Goal: Task Accomplishment & Management: Complete application form

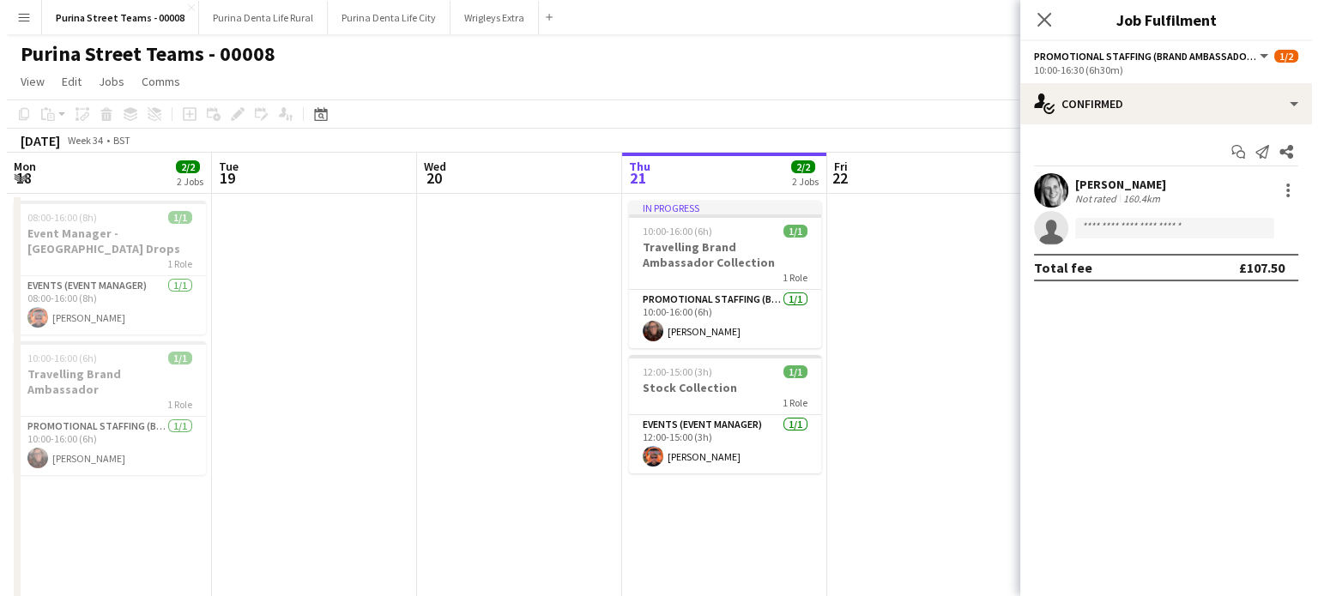
scroll to position [0, 765]
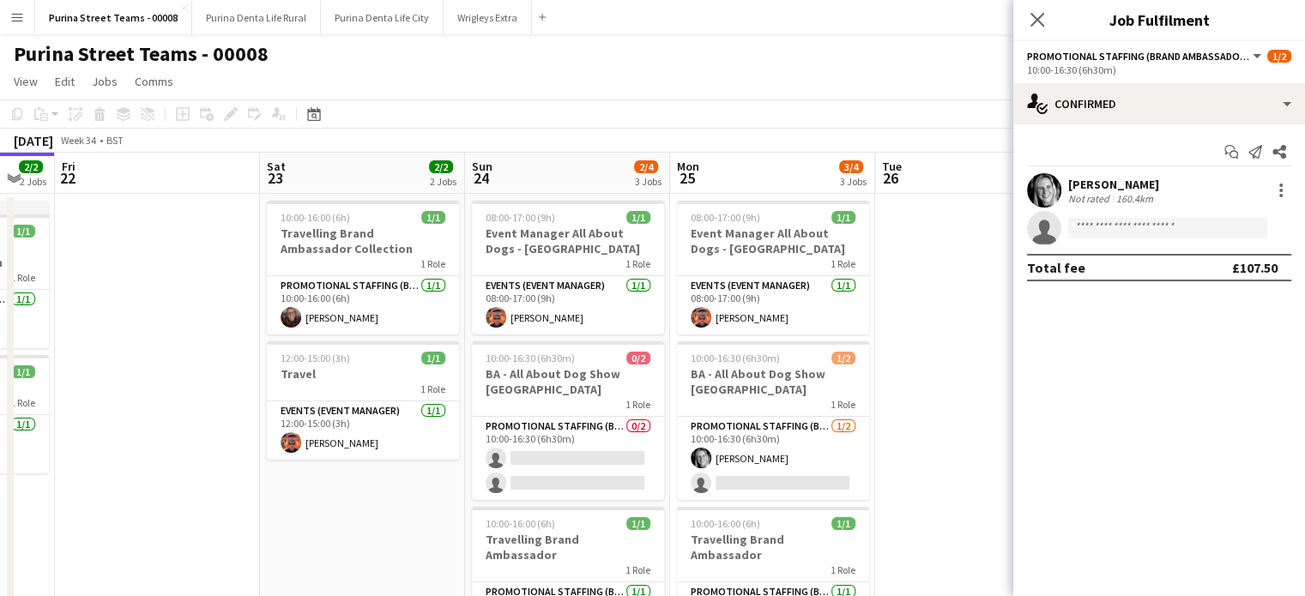
click at [209, 308] on app-date-cell at bounding box center [157, 437] width 205 height 486
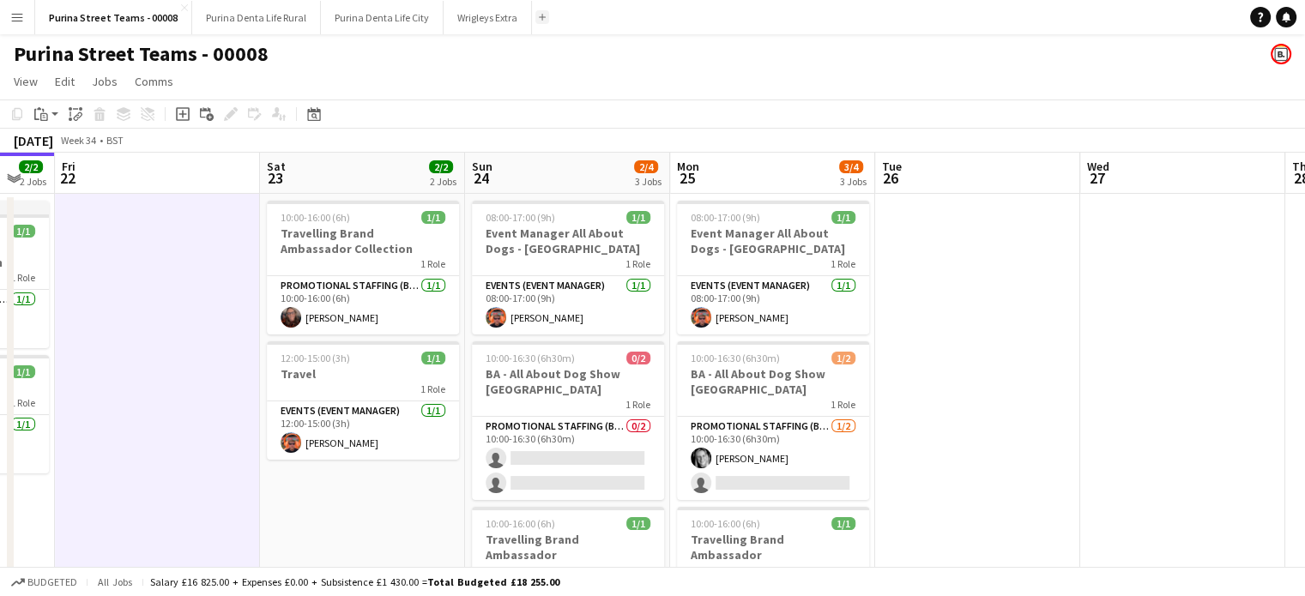
click at [535, 19] on button "Add" at bounding box center [542, 17] width 14 height 14
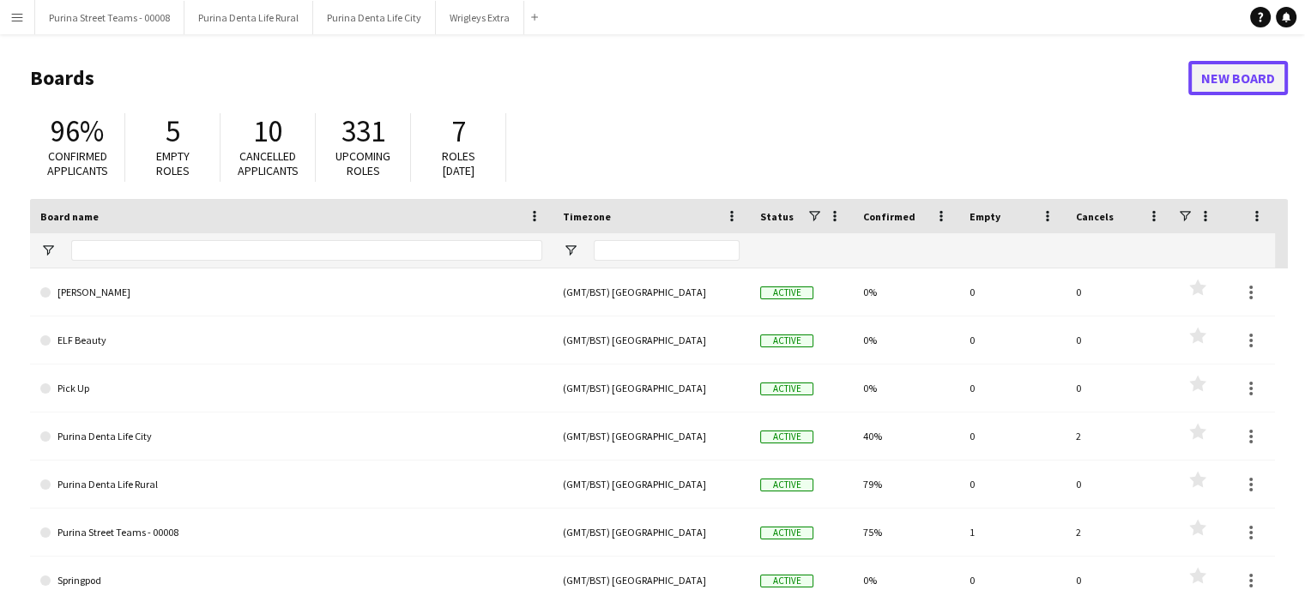
click at [1208, 80] on link "New Board" at bounding box center [1238, 78] width 100 height 34
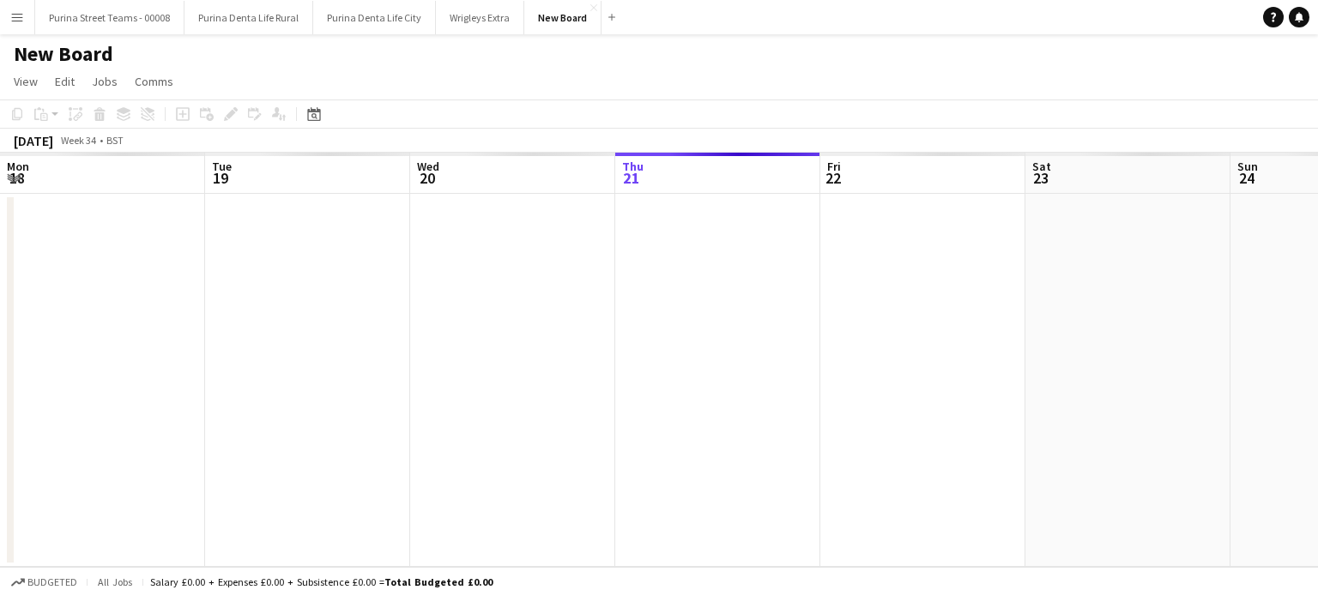
scroll to position [0, 410]
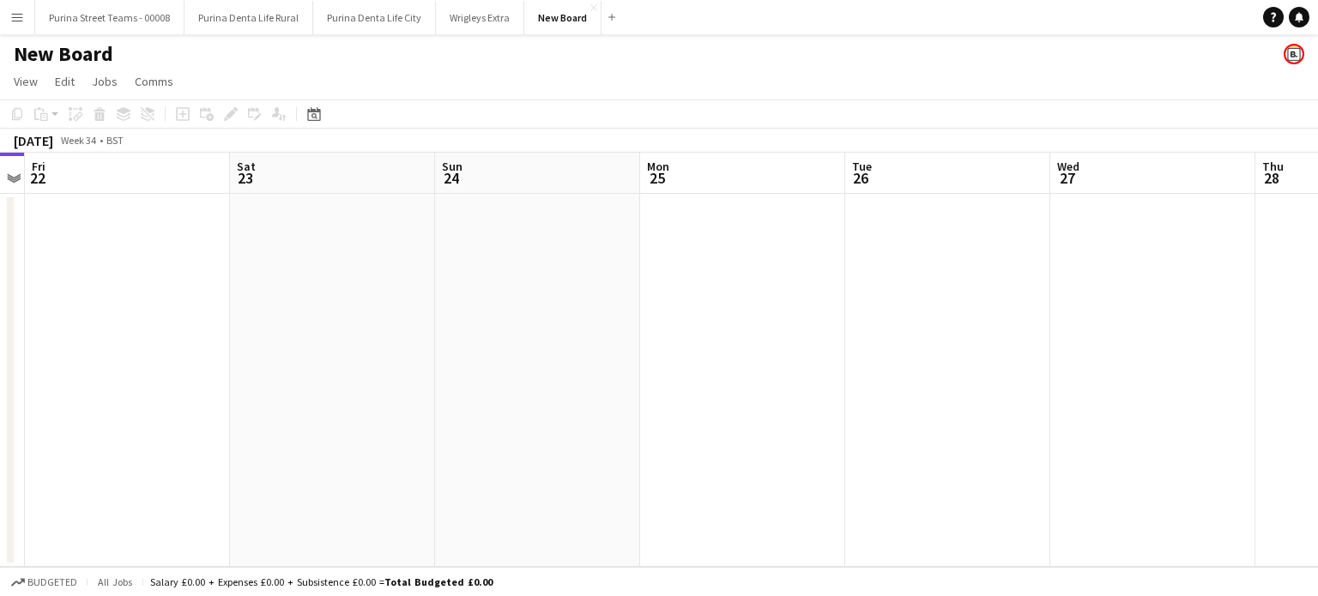
drag, startPoint x: 556, startPoint y: 253, endPoint x: 0, endPoint y: 56, distance: 590.0
click at [169, 250] on app-calendar-viewport "Mon 18 Tue 19 Wed 20 Thu 21 Fri 22 Sat 23 Sun 24 Mon 25 Tue 26 Wed 27 Thu 28 Fr…" at bounding box center [659, 360] width 1318 height 414
click at [69, 43] on h1 "New Board" at bounding box center [64, 54] width 100 height 26
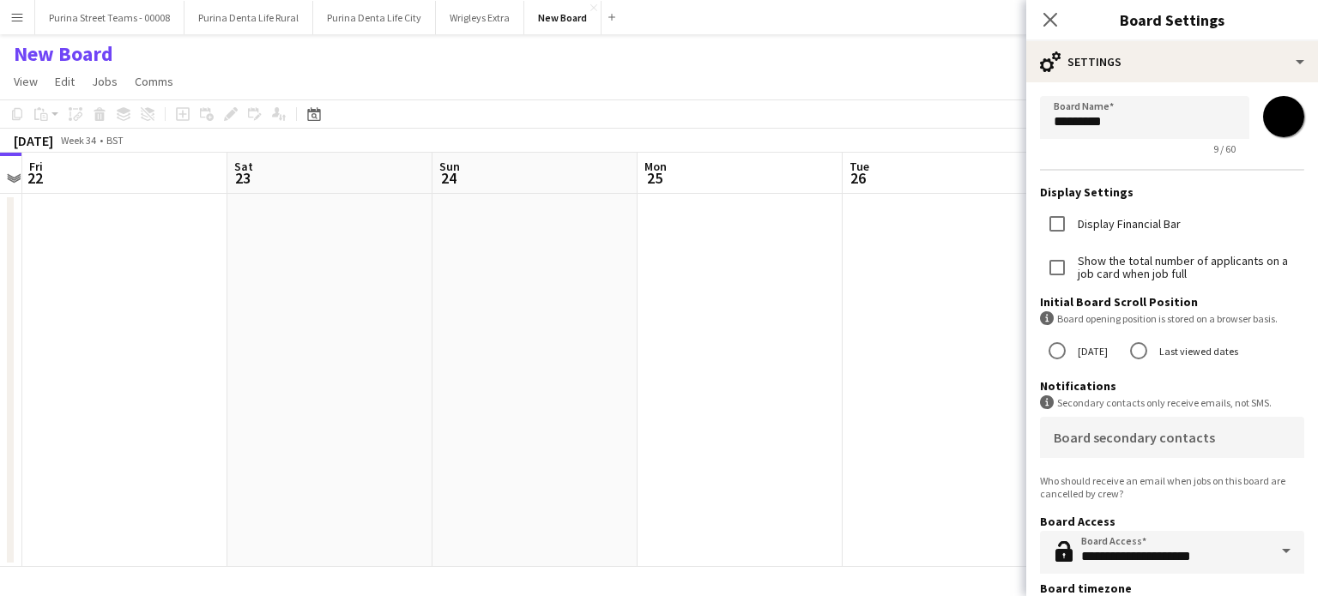
click at [65, 56] on h1 "New Board" at bounding box center [64, 54] width 100 height 26
drag, startPoint x: 1115, startPoint y: 113, endPoint x: 945, endPoint y: 112, distance: 169.0
click at [945, 112] on body "Menu Boards Boards Boards All jobs Status Workforce Workforce My Workforce Recr…" at bounding box center [659, 298] width 1318 height 596
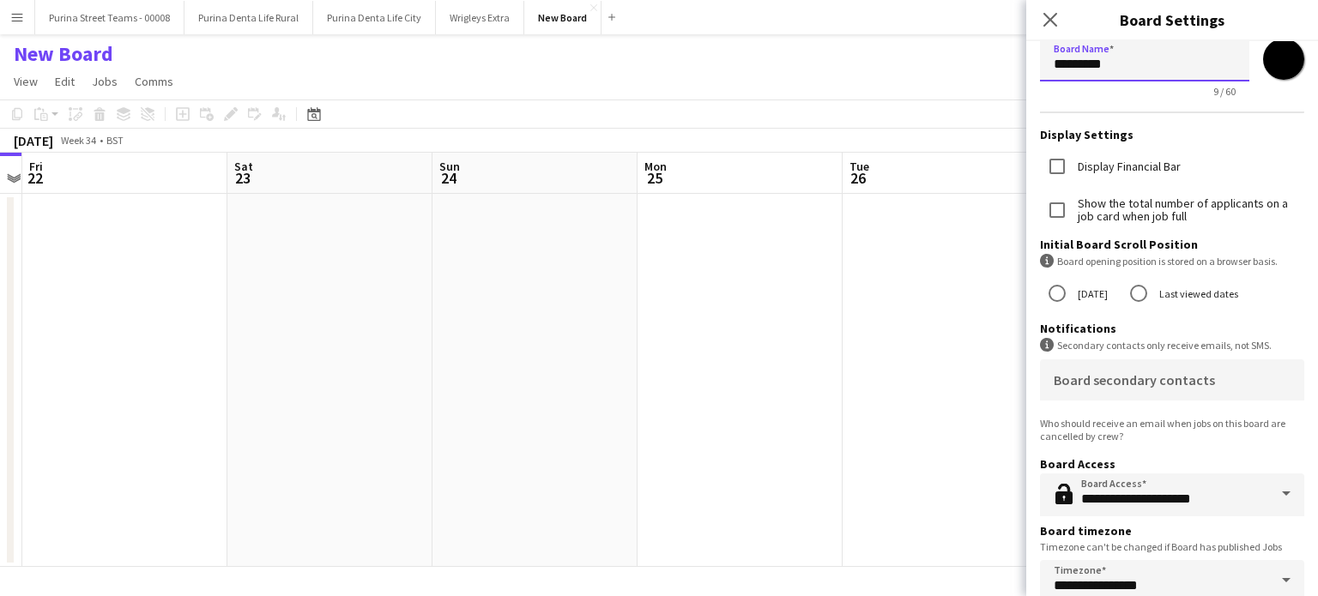
scroll to position [86, 0]
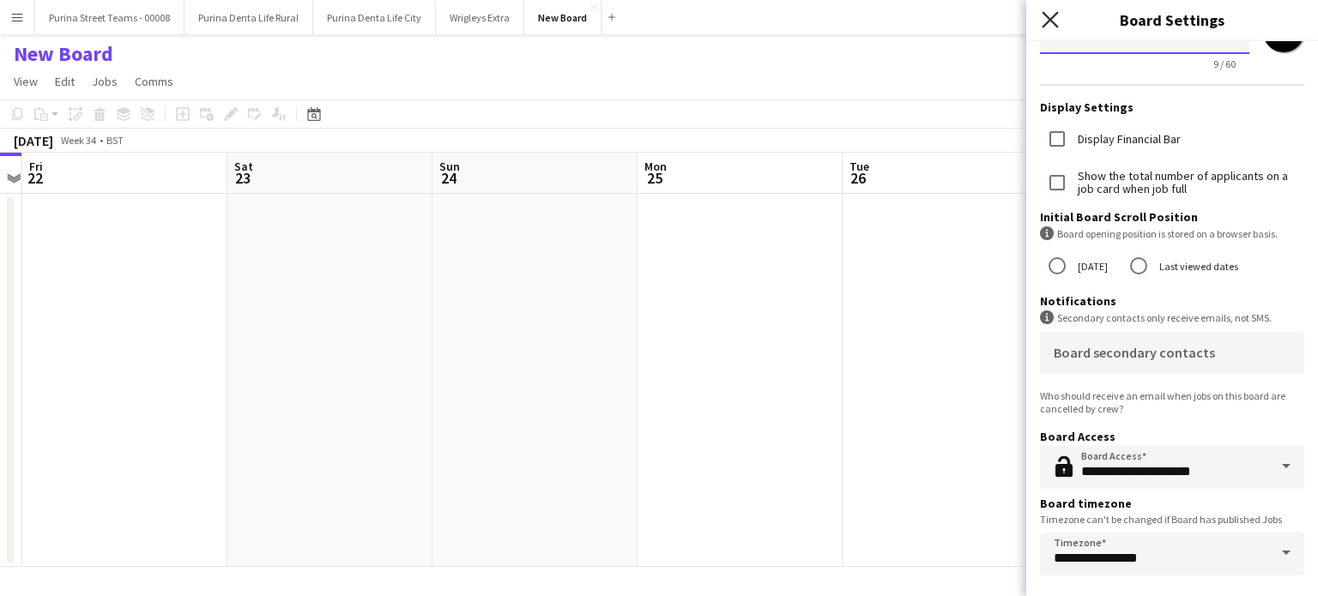
type input "*********"
click at [1049, 24] on icon "Close pop-in" at bounding box center [1050, 19] width 16 height 16
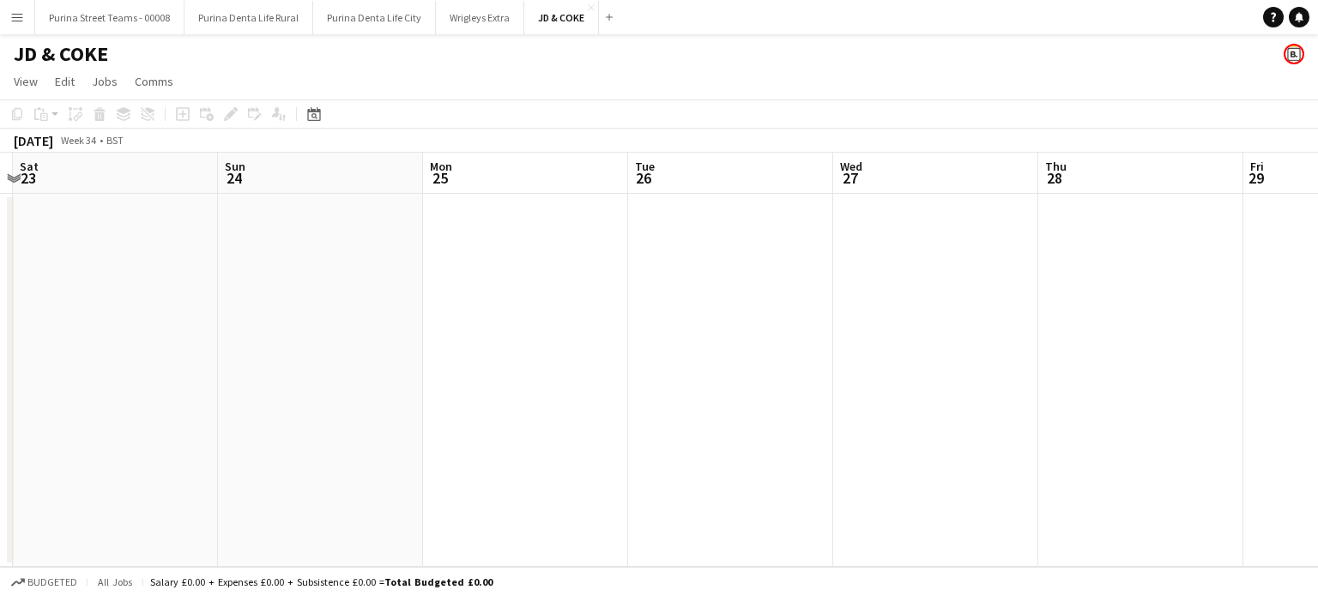
scroll to position [0, 609]
click at [580, 386] on app-calendar-viewport "Wed 20 Thu 21 Fri 22 Sat 23 Sun 24 Mon 25 Tue 26 Wed 27 Thu 28 Fri 29 Sat 30 Su…" at bounding box center [659, 360] width 1318 height 414
click at [526, 315] on app-date-cell at bounding box center [518, 380] width 205 height 373
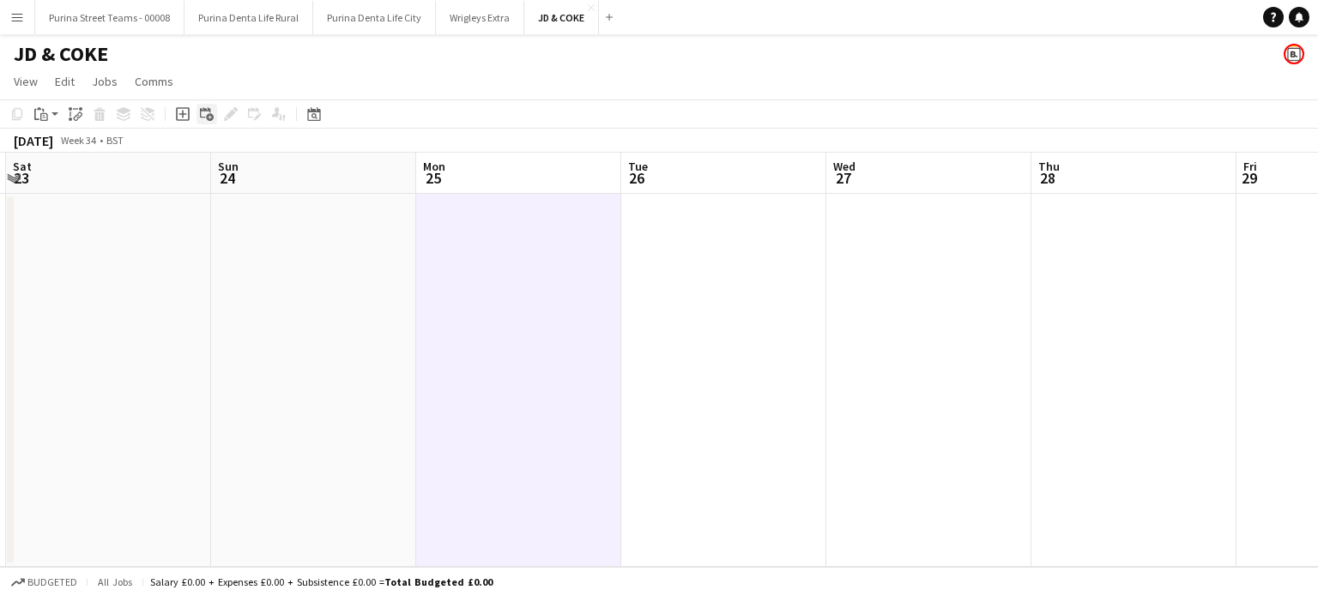
click at [201, 112] on icon "Add linked Job" at bounding box center [207, 114] width 14 height 14
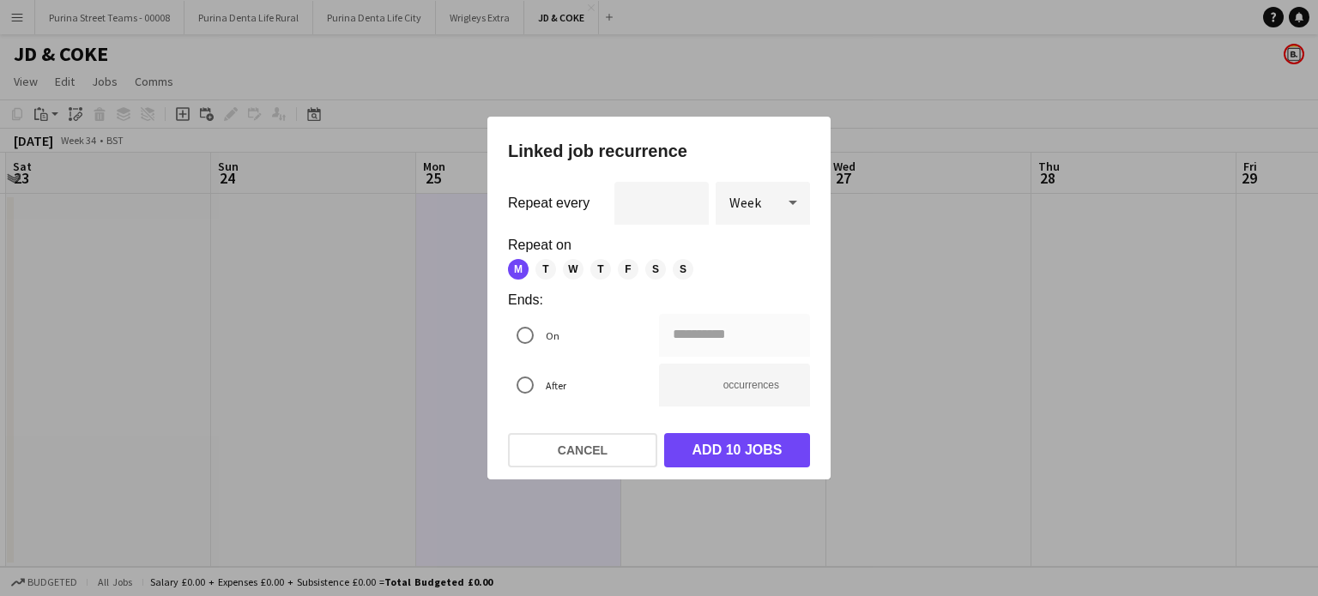
click at [217, 341] on div at bounding box center [659, 298] width 1318 height 596
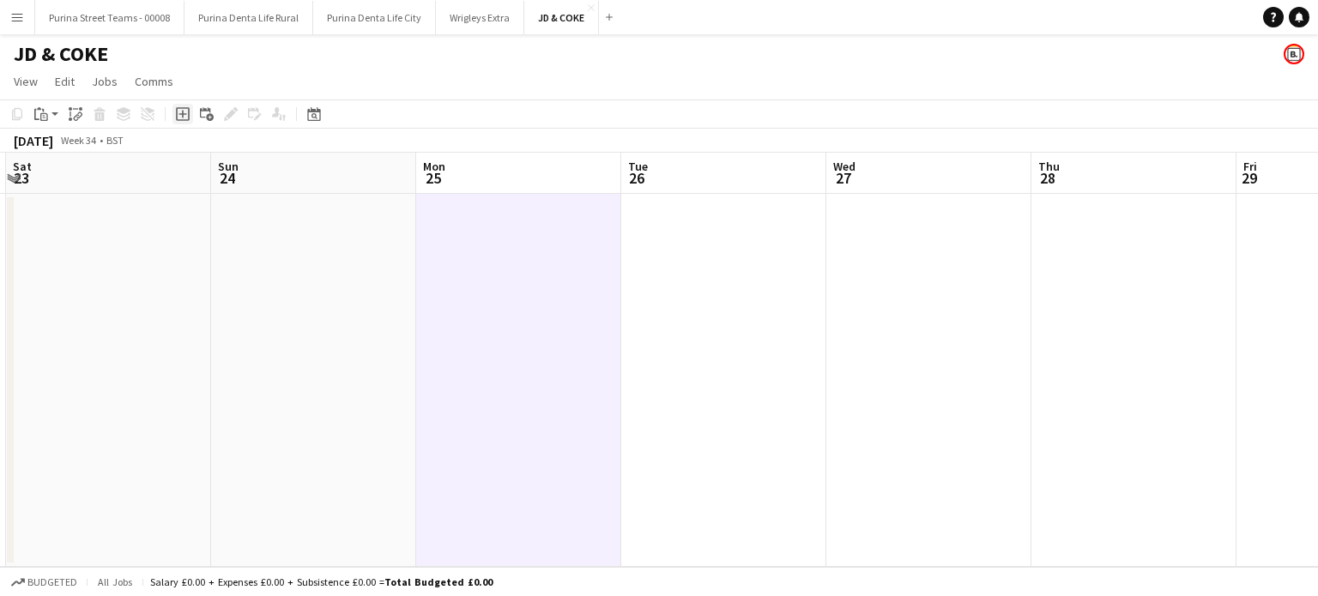
click at [183, 116] on icon at bounding box center [182, 115] width 8 height 8
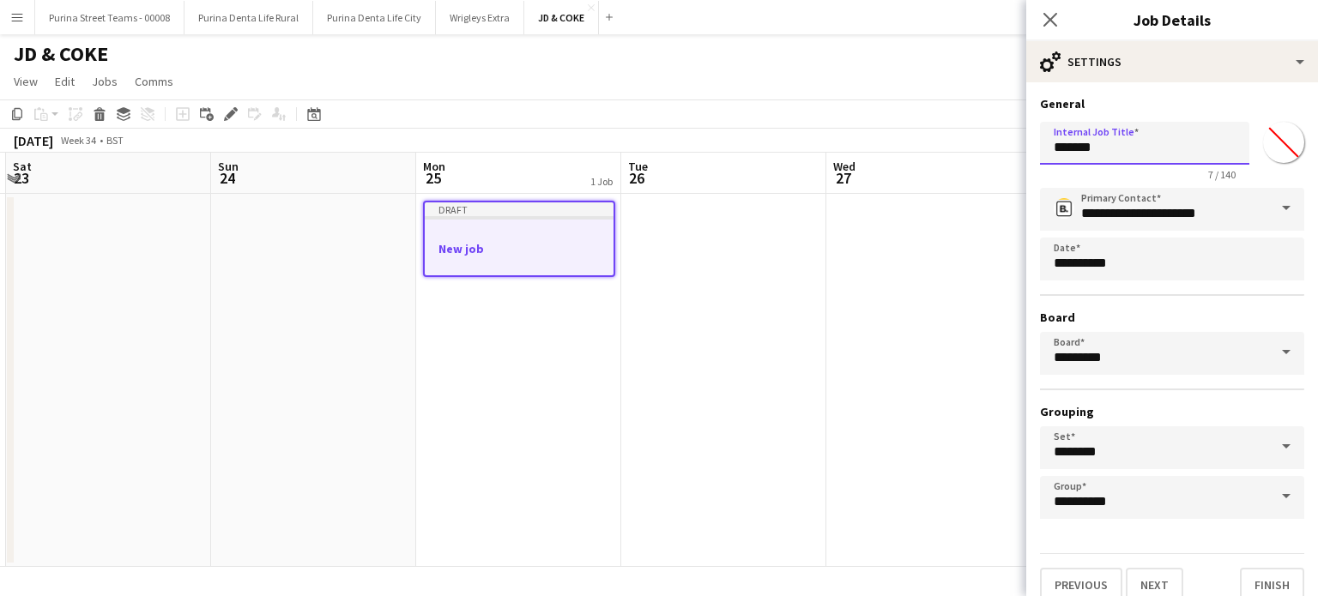
drag, startPoint x: 1110, startPoint y: 149, endPoint x: 1035, endPoint y: 148, distance: 75.5
click at [1035, 148] on form "**********" at bounding box center [1172, 349] width 292 height 506
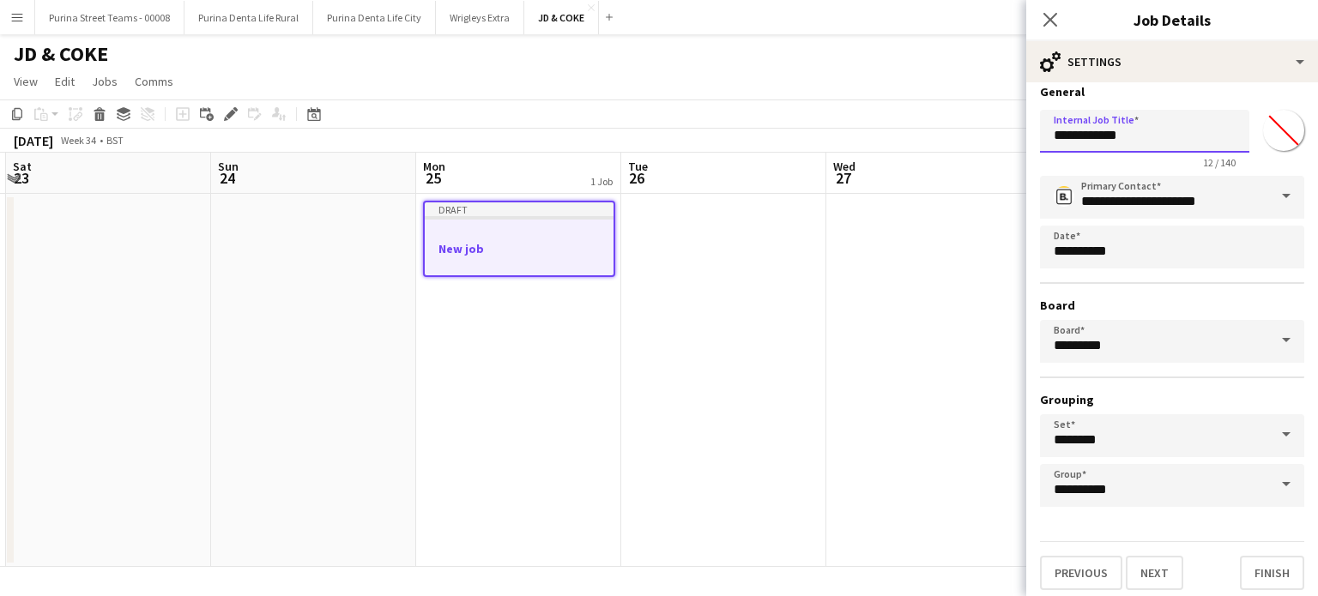
scroll to position [15, 0]
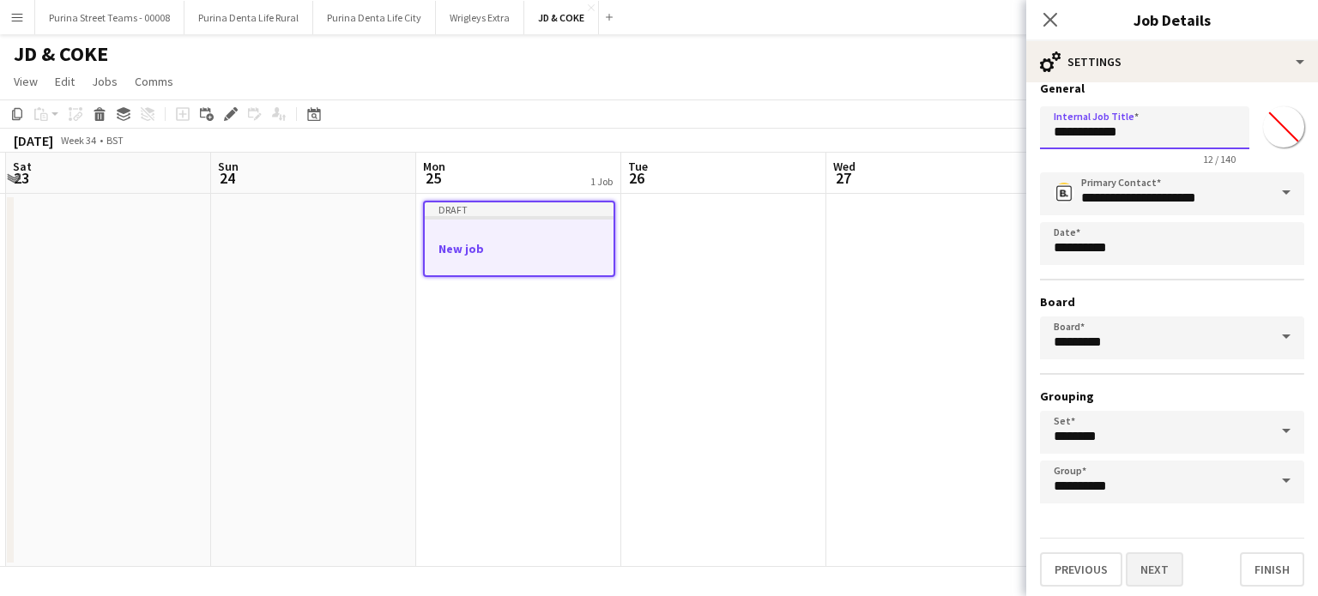
type input "**********"
click at [1145, 565] on button "Next" at bounding box center [1154, 570] width 57 height 34
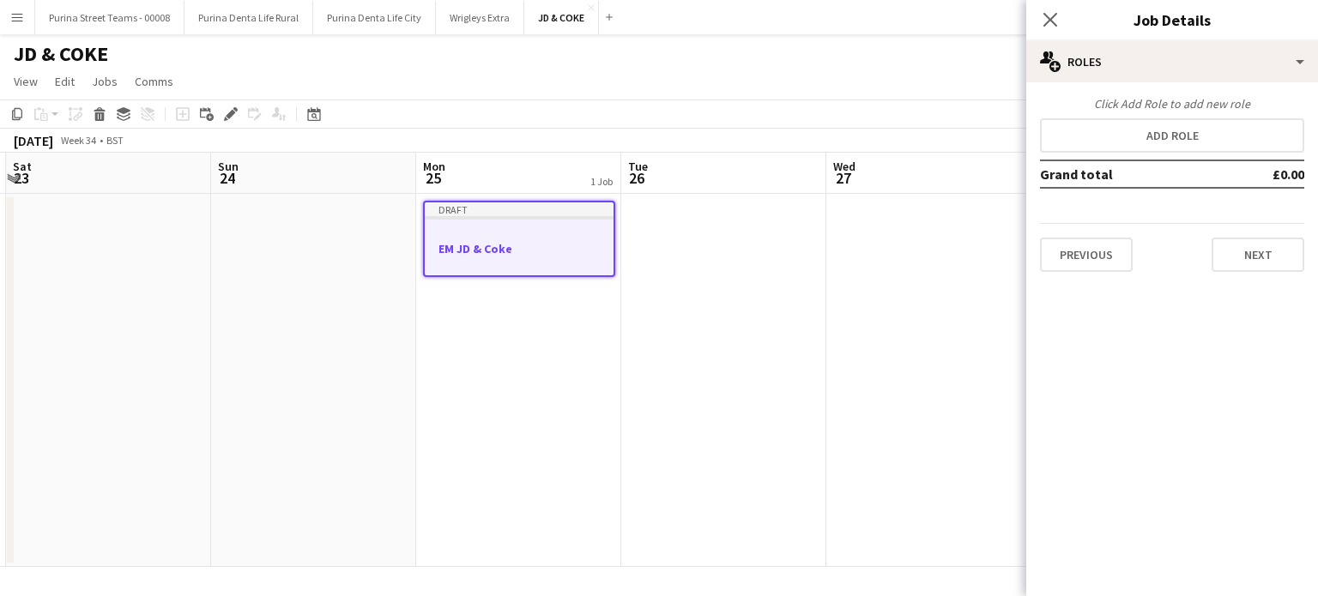
scroll to position [0, 0]
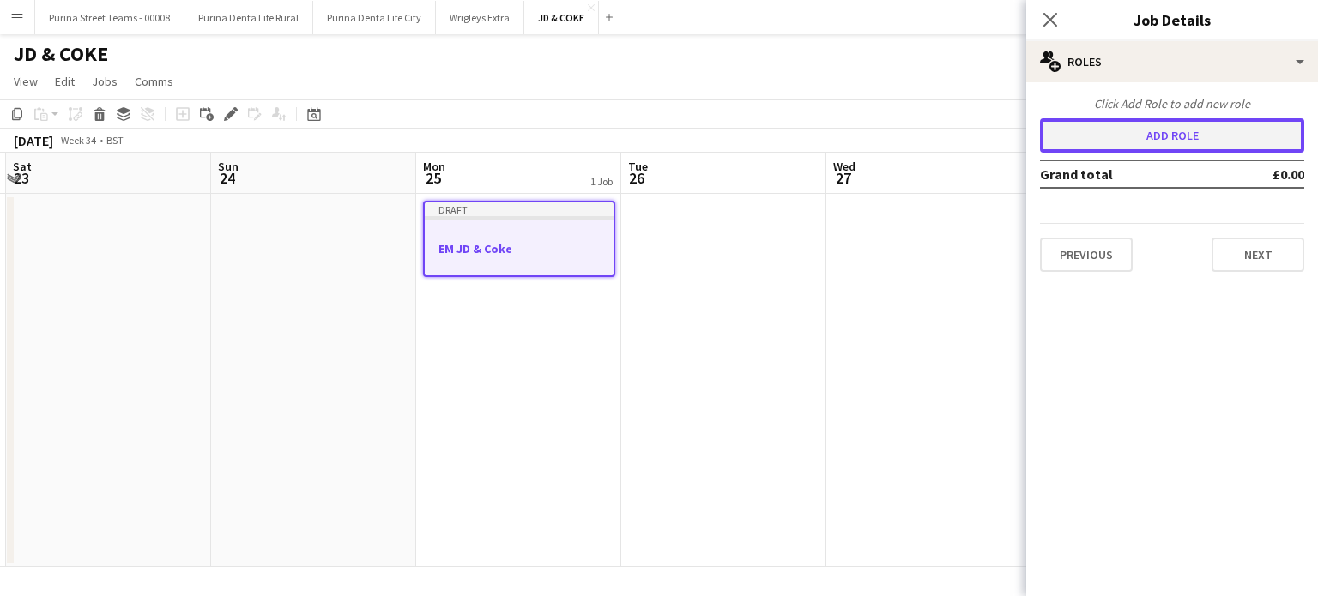
click at [1178, 140] on button "Add role" at bounding box center [1172, 135] width 264 height 34
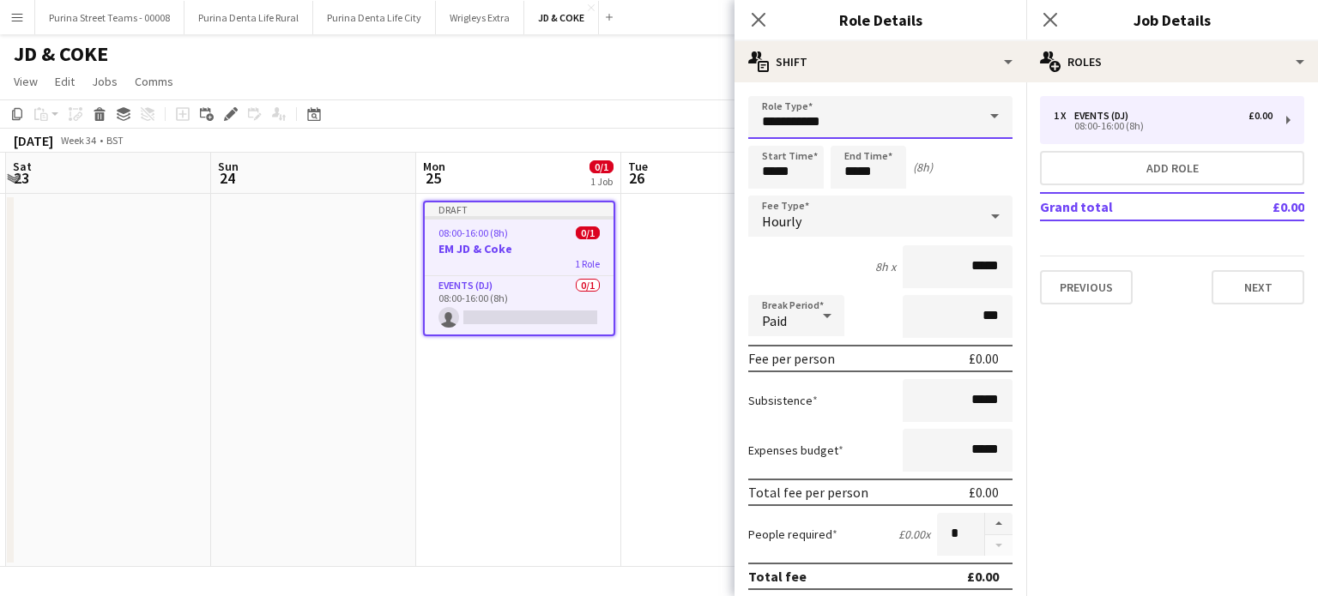
click at [891, 117] on input "**********" at bounding box center [880, 117] width 264 height 43
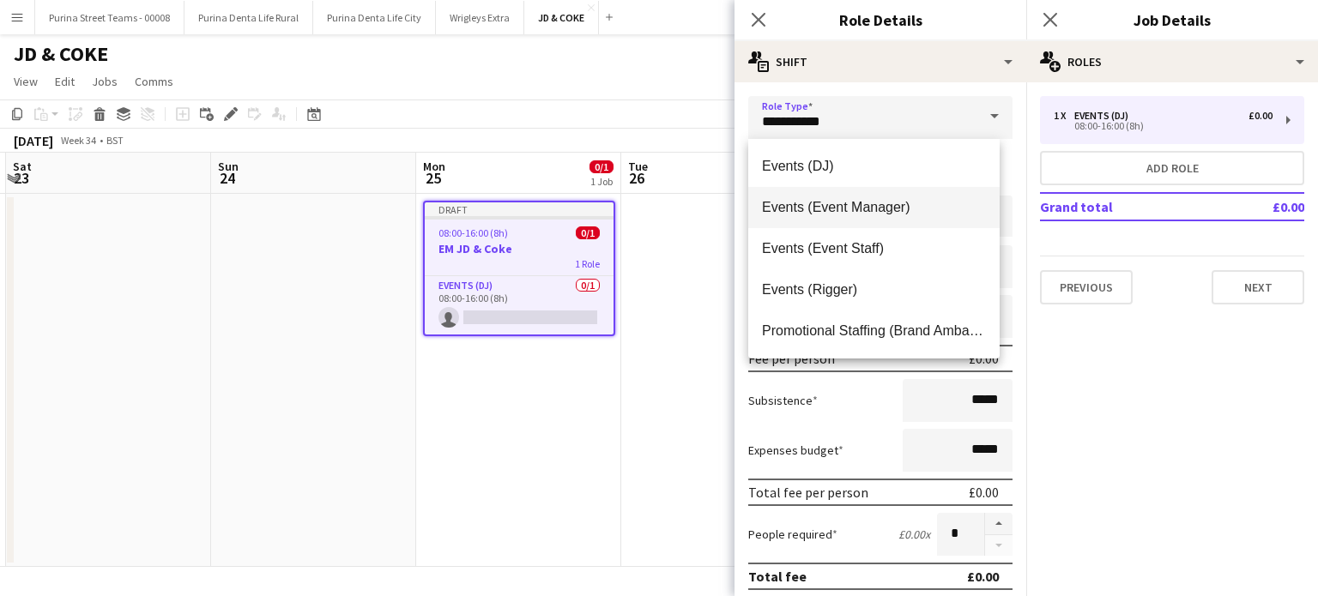
click at [855, 212] on span "Events (Event Manager)" at bounding box center [874, 207] width 224 height 16
type input "**********"
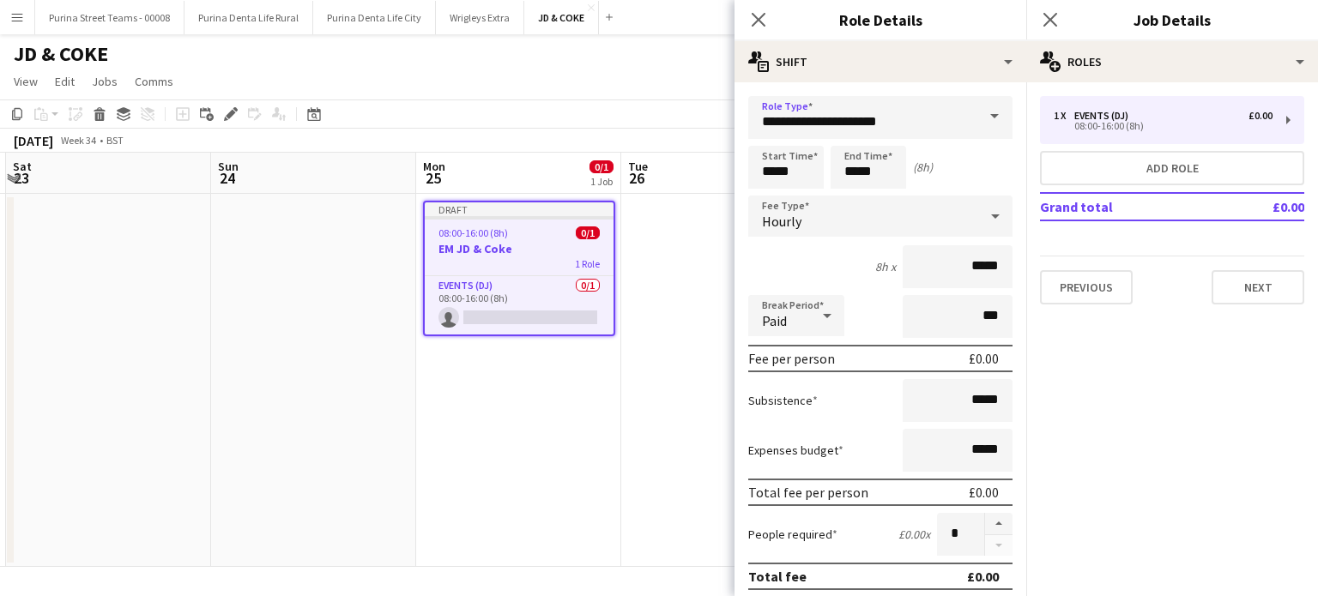
click at [820, 321] on icon at bounding box center [827, 316] width 21 height 34
click at [807, 222] on div at bounding box center [659, 298] width 1318 height 596
click at [803, 208] on div "Hourly" at bounding box center [863, 216] width 230 height 41
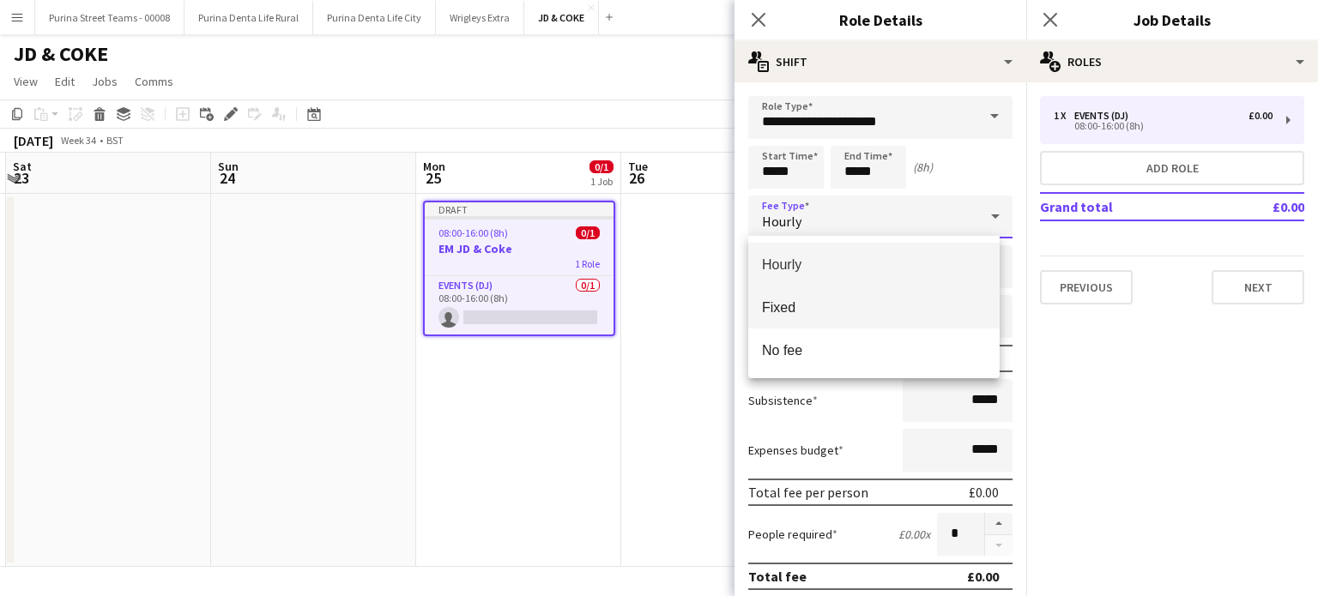
click at [809, 301] on span "Fixed" at bounding box center [874, 307] width 224 height 16
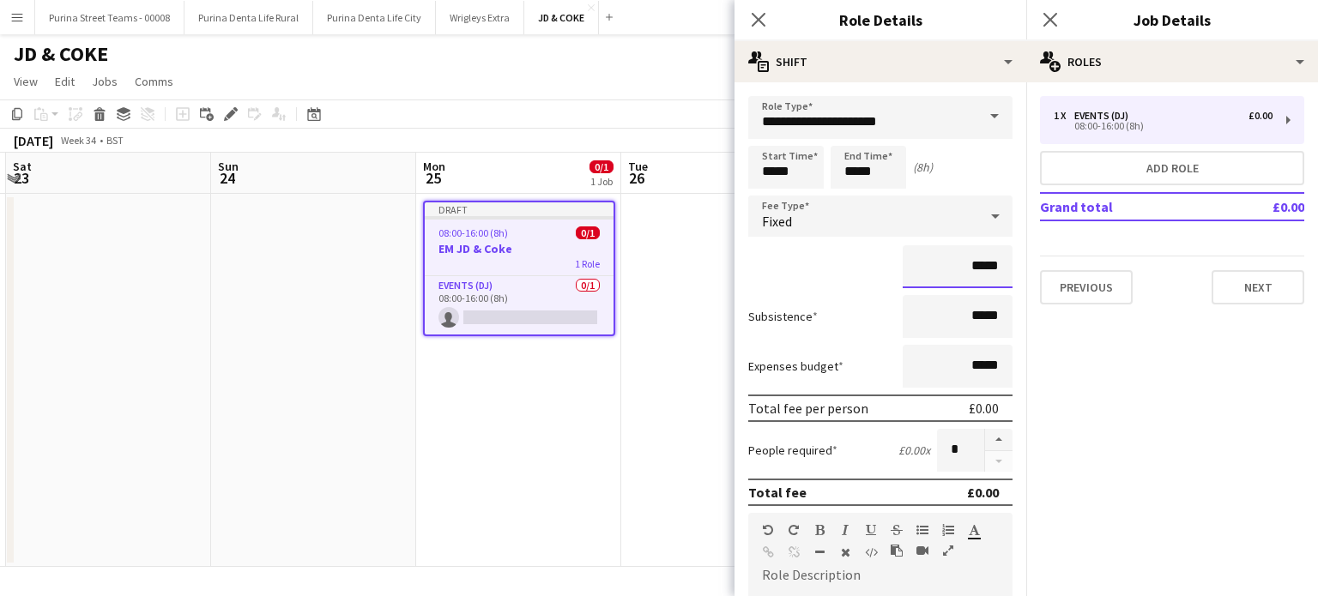
drag, startPoint x: 961, startPoint y: 263, endPoint x: 984, endPoint y: 264, distance: 23.2
click at [984, 264] on input "*****" at bounding box center [958, 266] width 110 height 43
type input "***"
click at [844, 286] on div "***" at bounding box center [880, 266] width 264 height 43
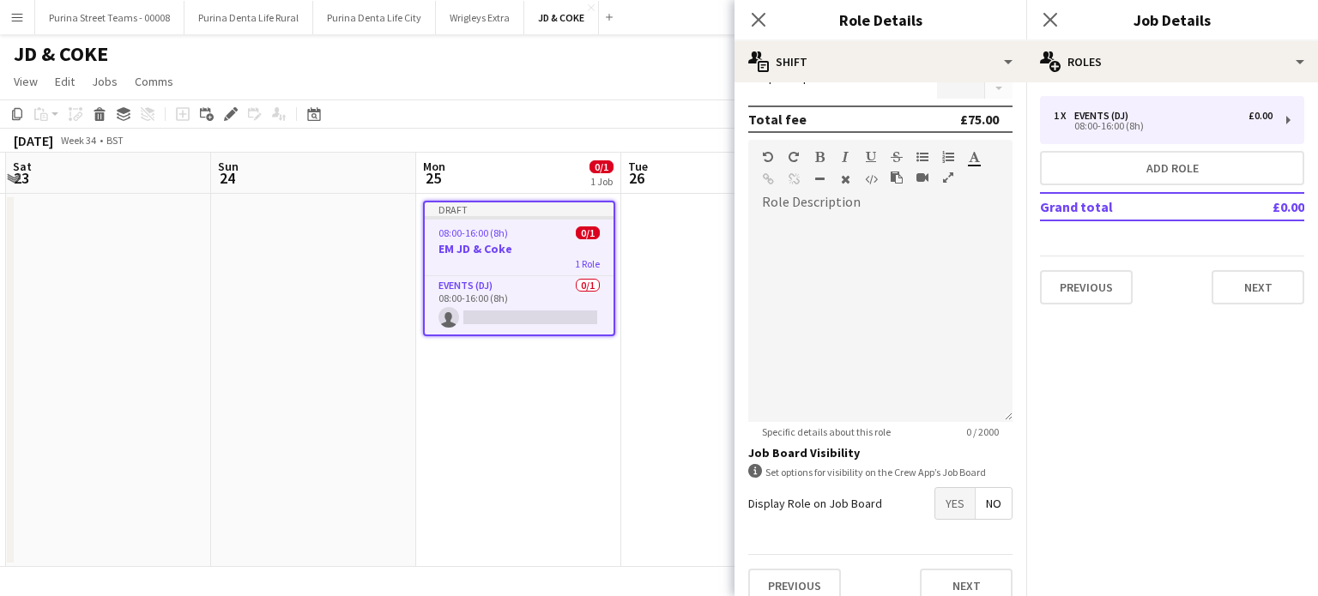
scroll to position [390, 0]
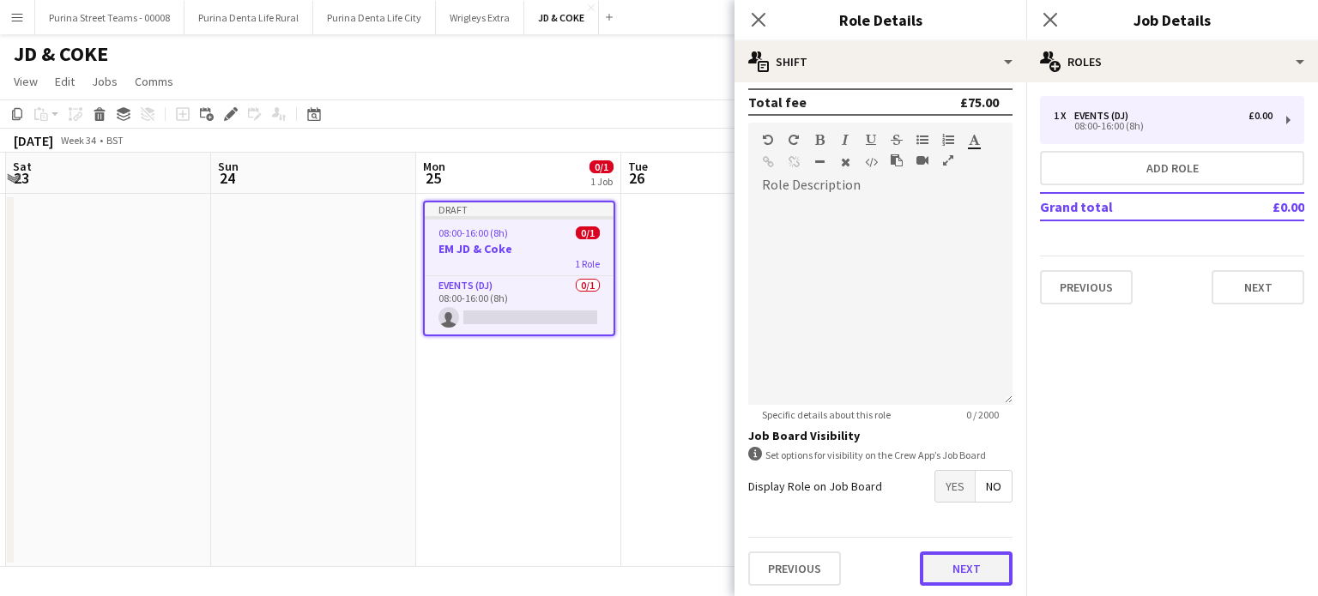
click at [961, 559] on button "Next" at bounding box center [966, 569] width 93 height 34
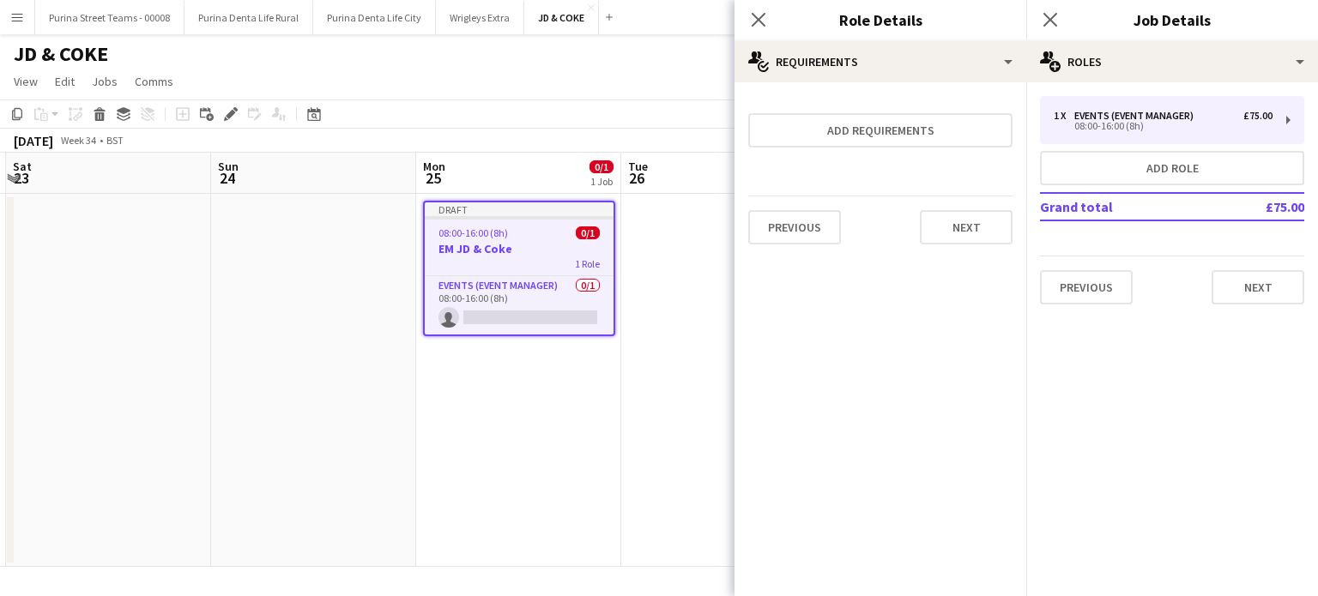
scroll to position [0, 0]
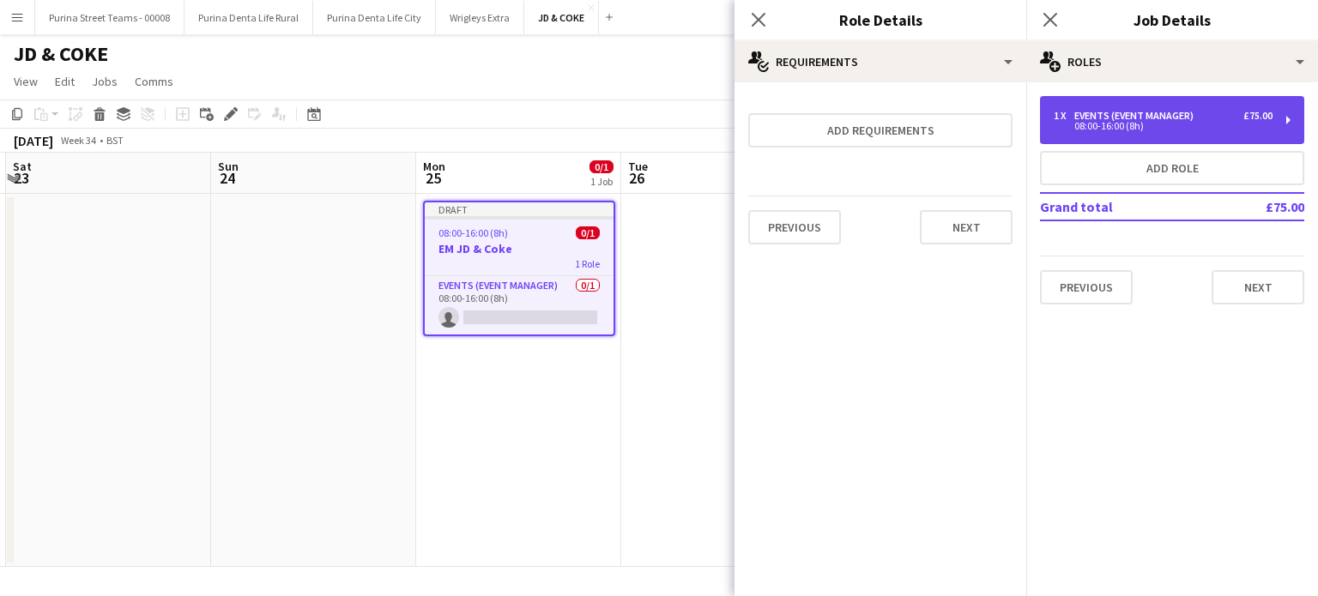
click at [1212, 129] on div "08:00-16:00 (8h)" at bounding box center [1163, 126] width 219 height 9
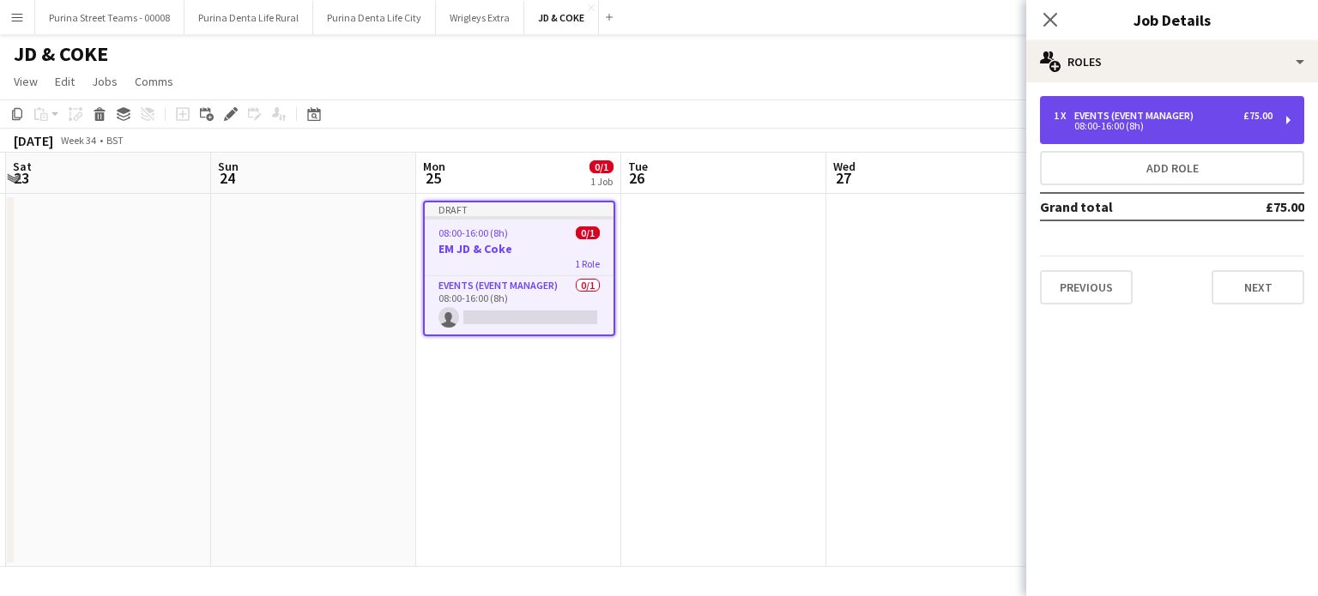
click at [1211, 126] on div "08:00-16:00 (8h)" at bounding box center [1163, 126] width 219 height 9
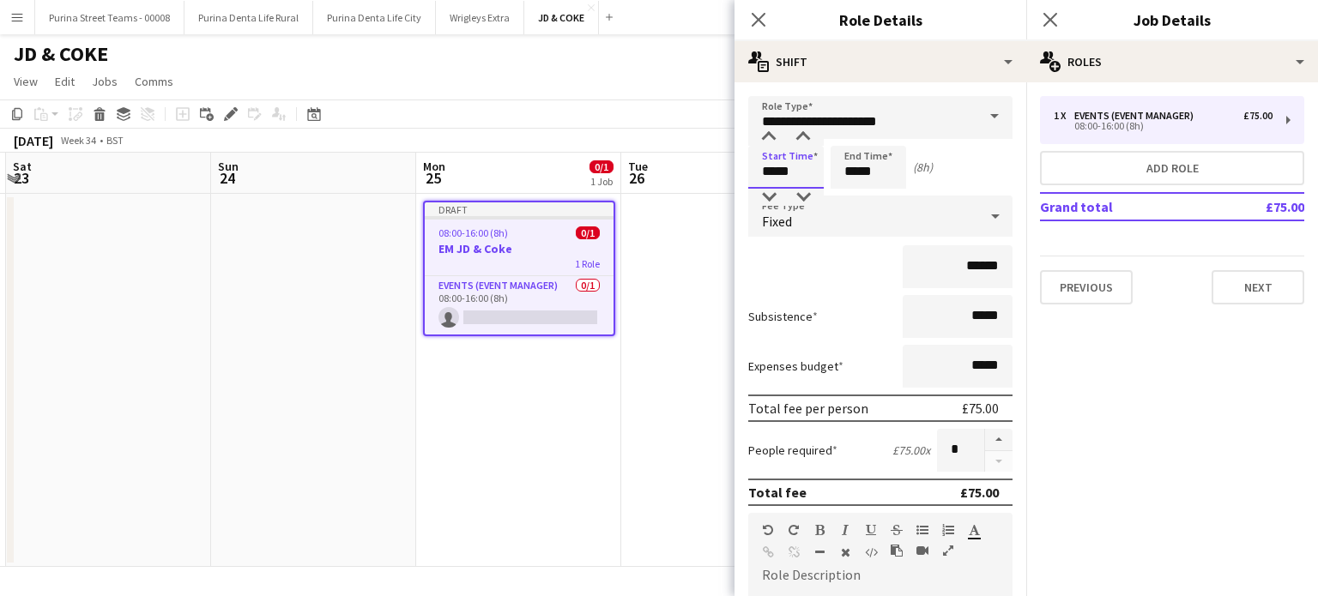
click at [797, 167] on input "*****" at bounding box center [786, 167] width 76 height 43
click at [774, 130] on div at bounding box center [769, 137] width 34 height 17
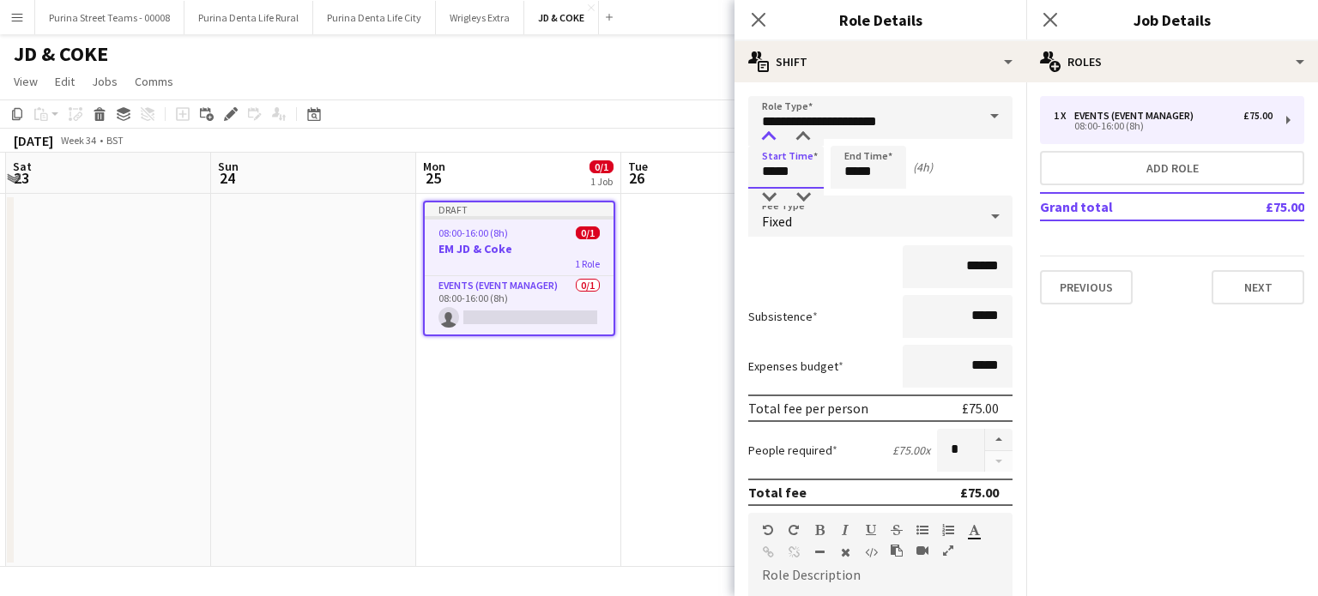
click at [774, 130] on div at bounding box center [769, 137] width 34 height 17
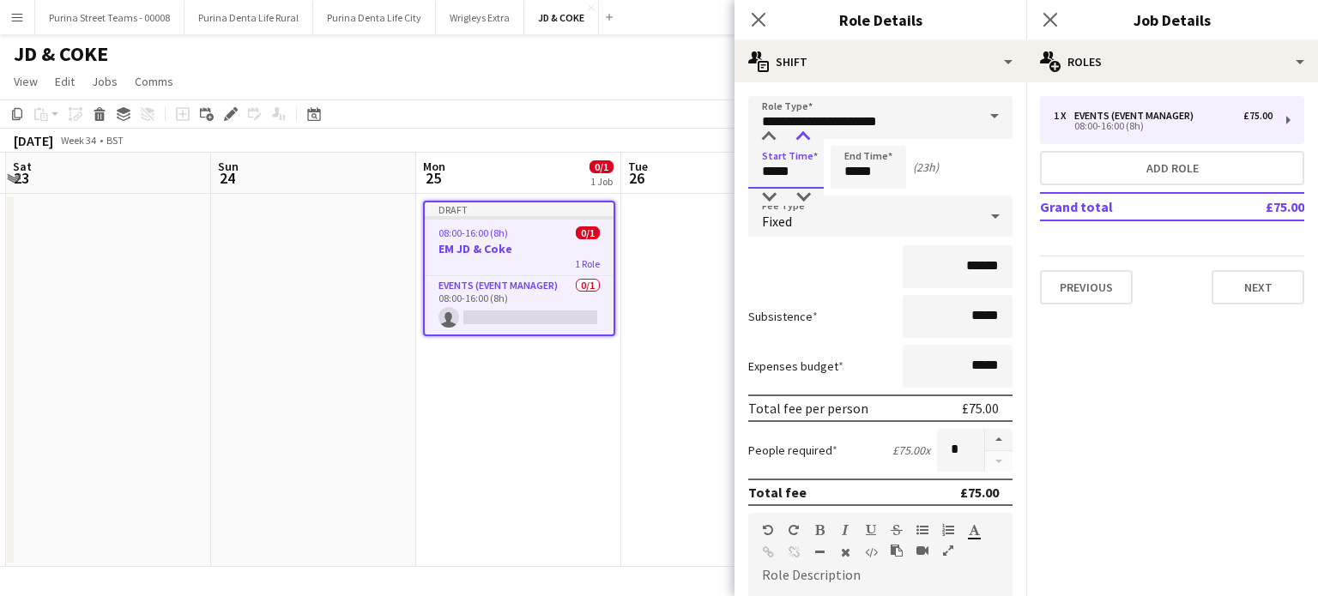
type input "*****"
click at [807, 140] on div at bounding box center [803, 137] width 34 height 17
click at [855, 184] on input "*****" at bounding box center [869, 167] width 76 height 43
click at [852, 192] on div at bounding box center [851, 197] width 34 height 17
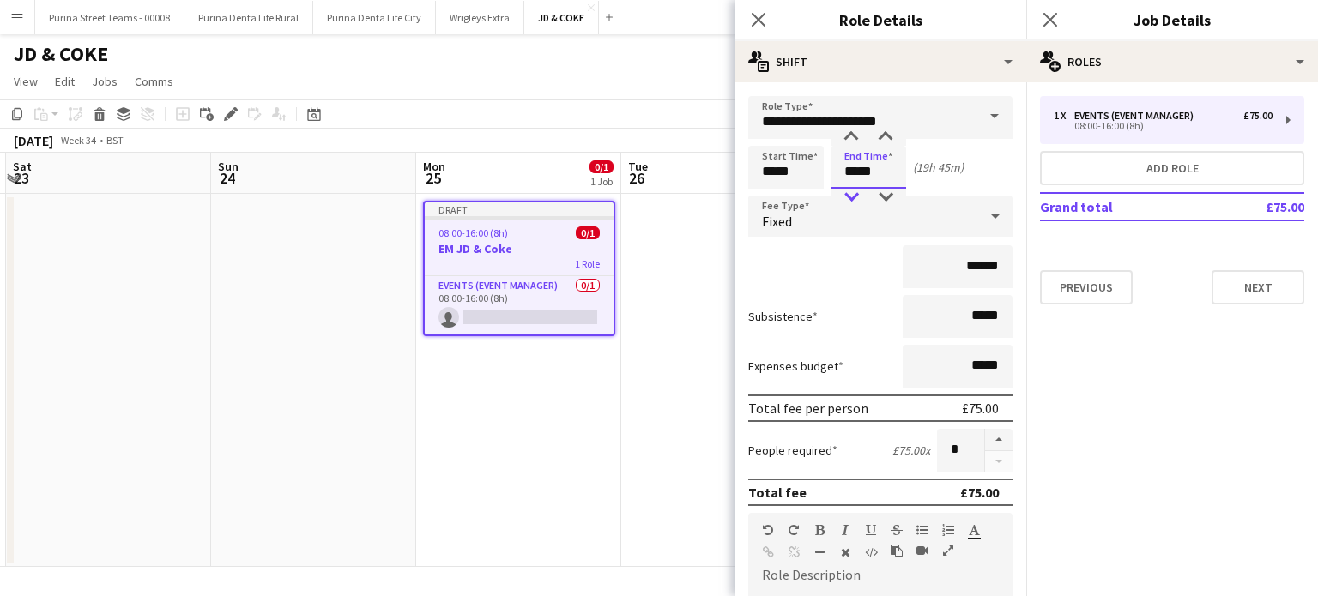
click at [852, 192] on div at bounding box center [851, 197] width 34 height 17
type input "*****"
click at [848, 203] on div at bounding box center [851, 197] width 34 height 17
drag, startPoint x: 879, startPoint y: 173, endPoint x: 785, endPoint y: 167, distance: 93.7
click at [785, 167] on div "Start Time ***** End Time ***** (18h 45m)" at bounding box center [880, 167] width 264 height 43
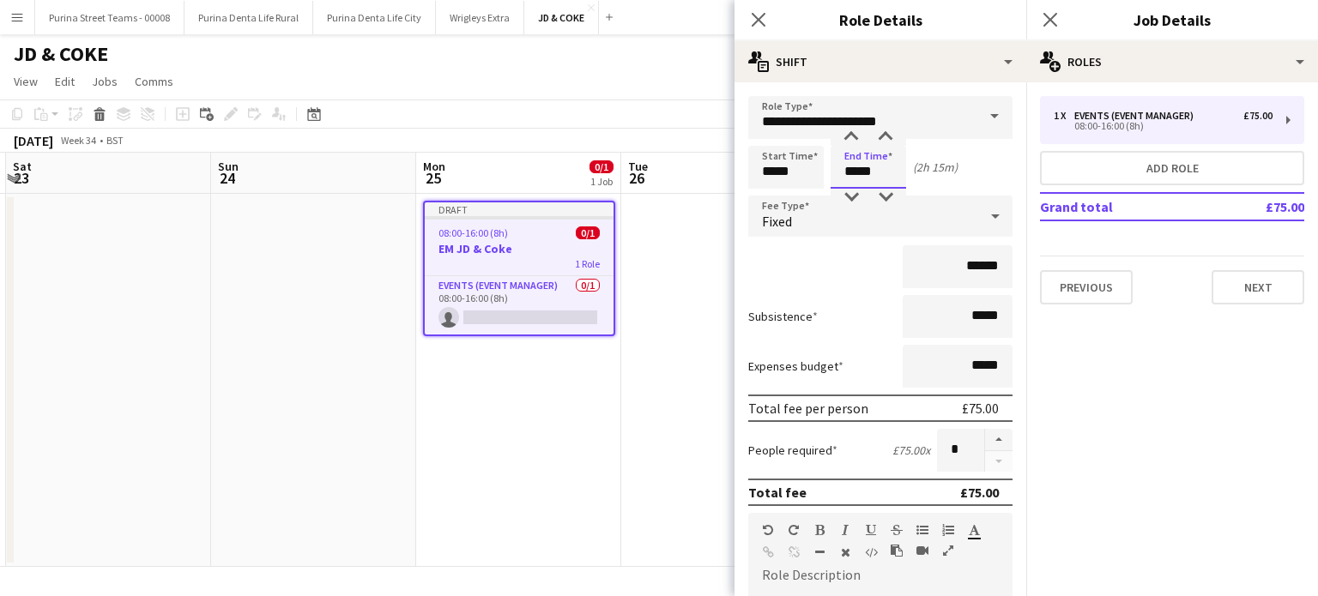
type input "*****"
click at [831, 298] on div "Subsistence *****" at bounding box center [880, 316] width 264 height 43
click at [783, 171] on input "*****" at bounding box center [786, 167] width 76 height 43
drag, startPoint x: 780, startPoint y: 171, endPoint x: 796, endPoint y: 171, distance: 16.3
click at [796, 171] on input "*****" at bounding box center [786, 167] width 76 height 43
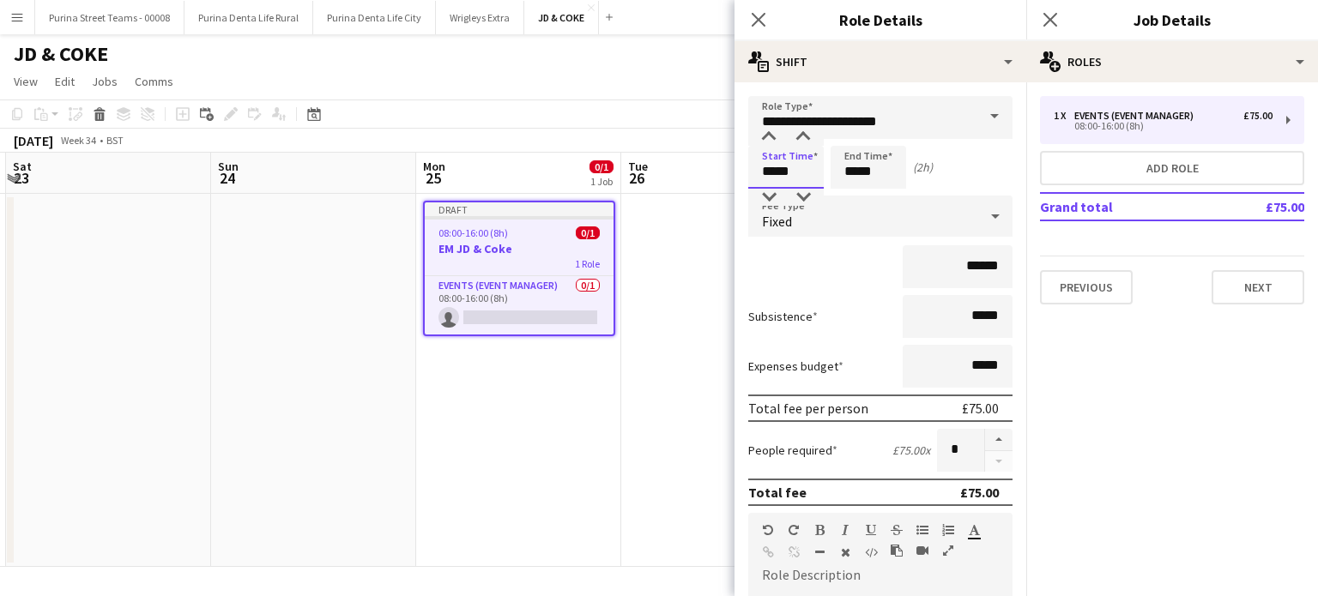
type input "*****"
click at [938, 183] on div "Start Time ***** End Time ***** (2h)" at bounding box center [880, 167] width 264 height 43
click at [958, 166] on div "Start Time ***** End Time ***** (2h)" at bounding box center [880, 167] width 264 height 43
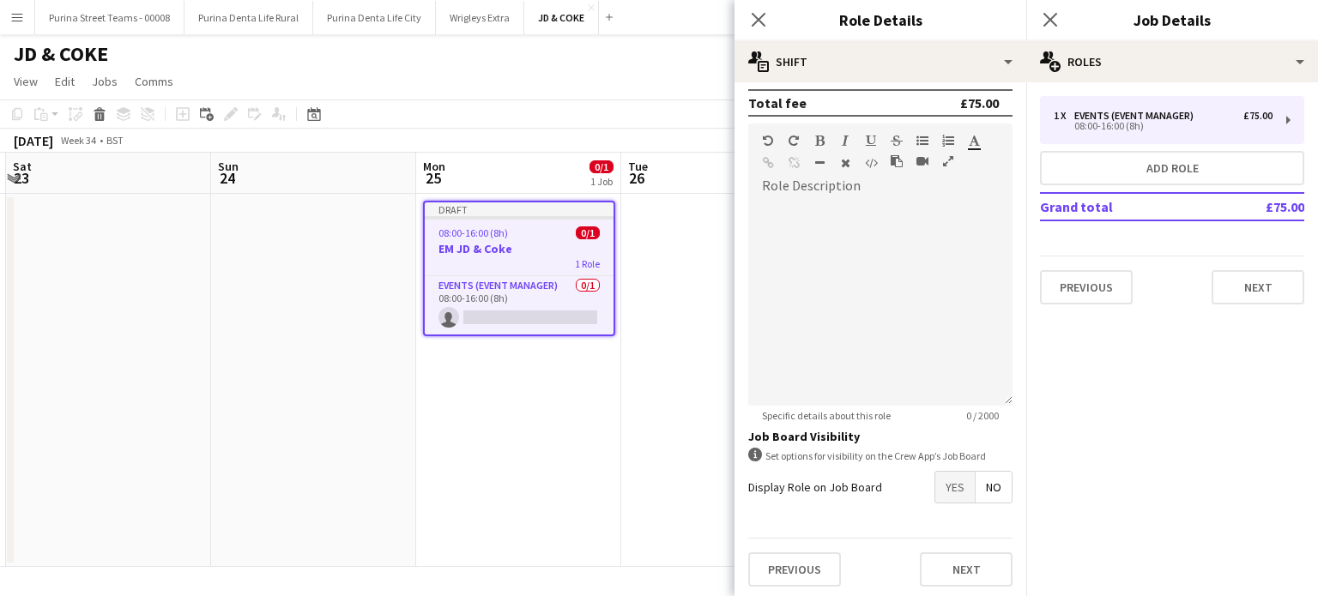
scroll to position [390, 0]
click at [987, 566] on button "Next" at bounding box center [966, 569] width 93 height 34
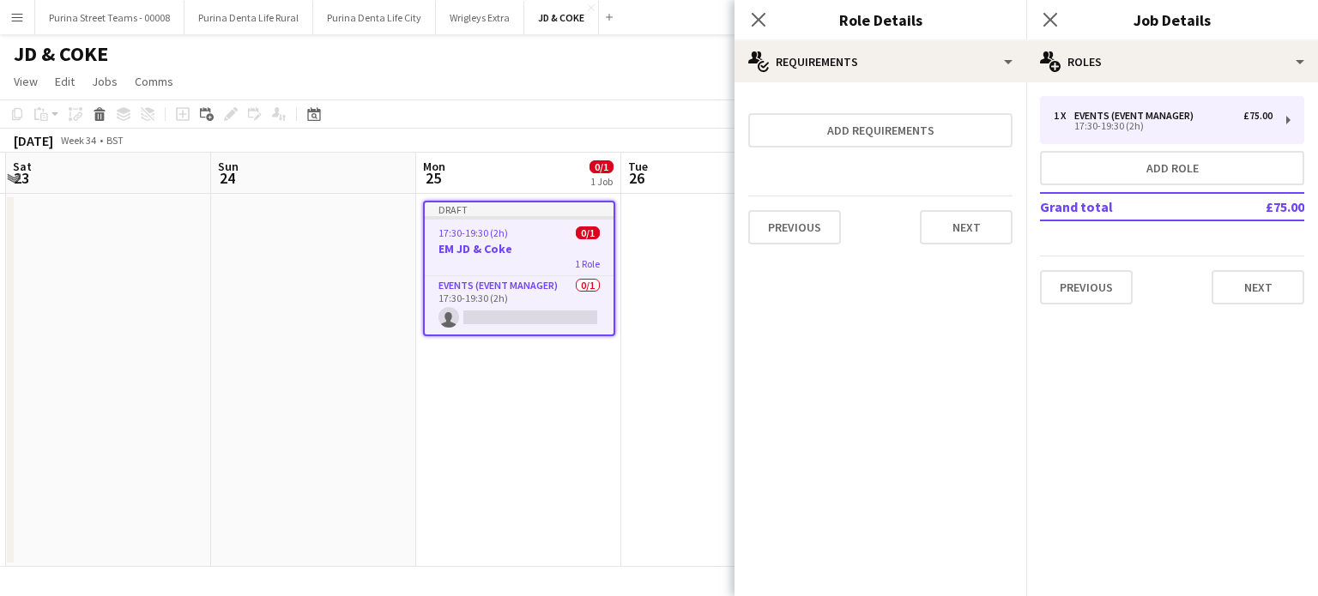
scroll to position [0, 0]
click at [1289, 281] on button "Next" at bounding box center [1257, 287] width 93 height 34
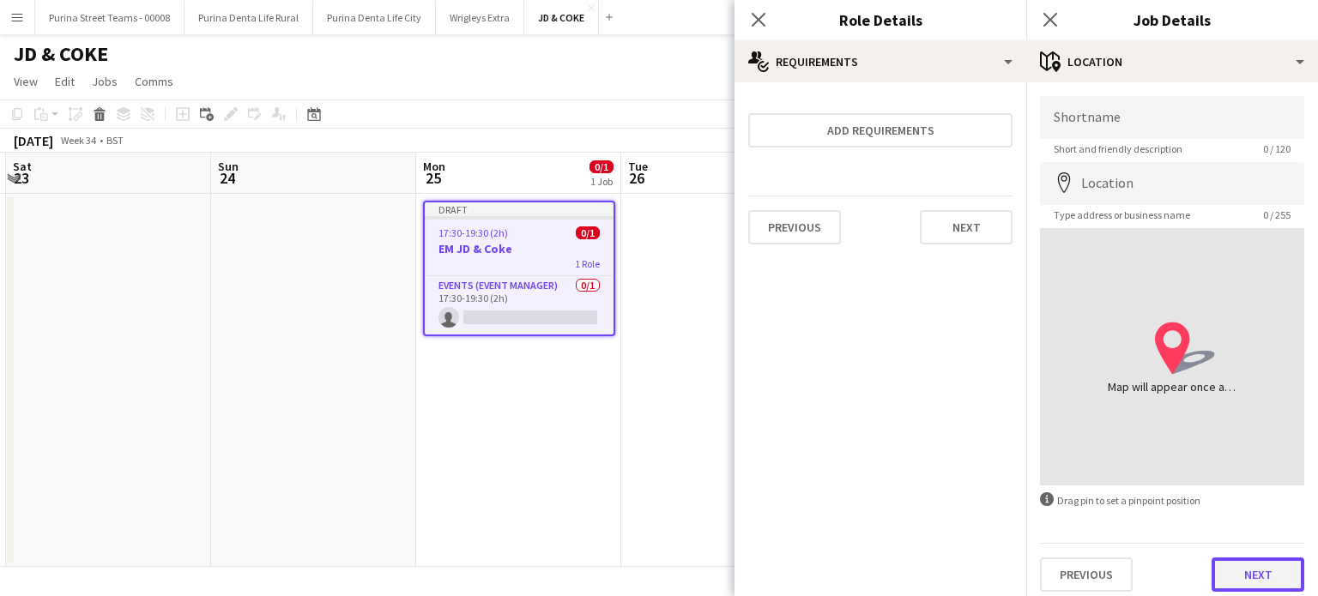
click at [1217, 565] on button "Next" at bounding box center [1257, 575] width 93 height 34
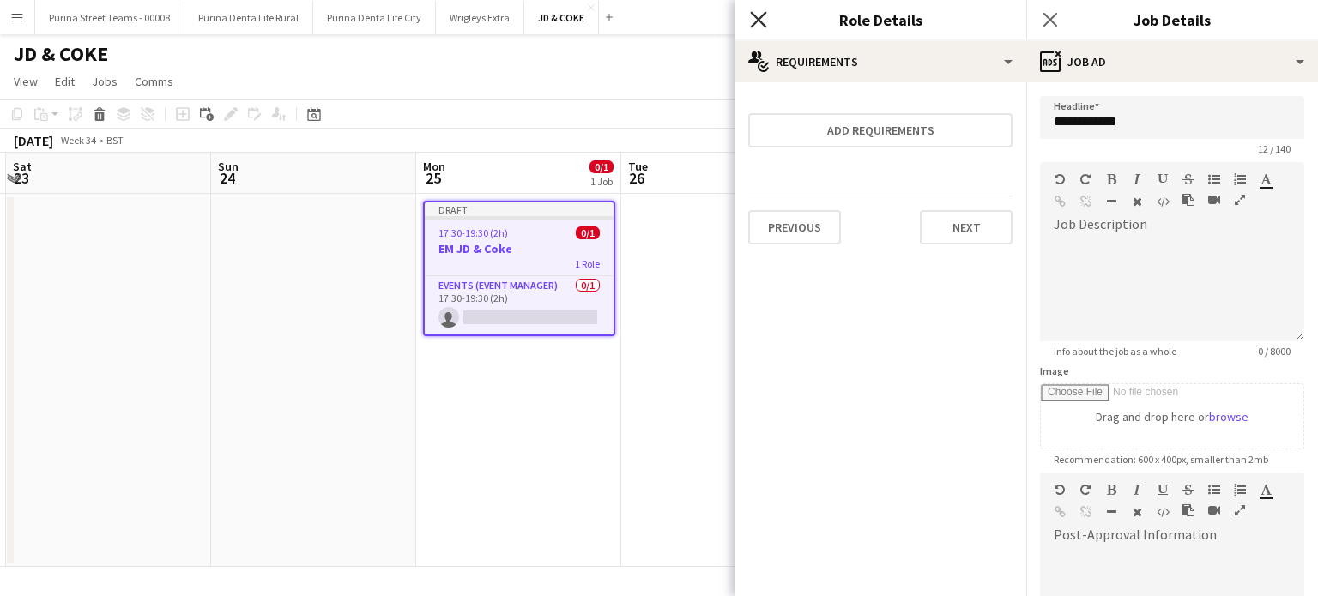
click at [753, 20] on icon "Close pop-in" at bounding box center [758, 19] width 16 height 16
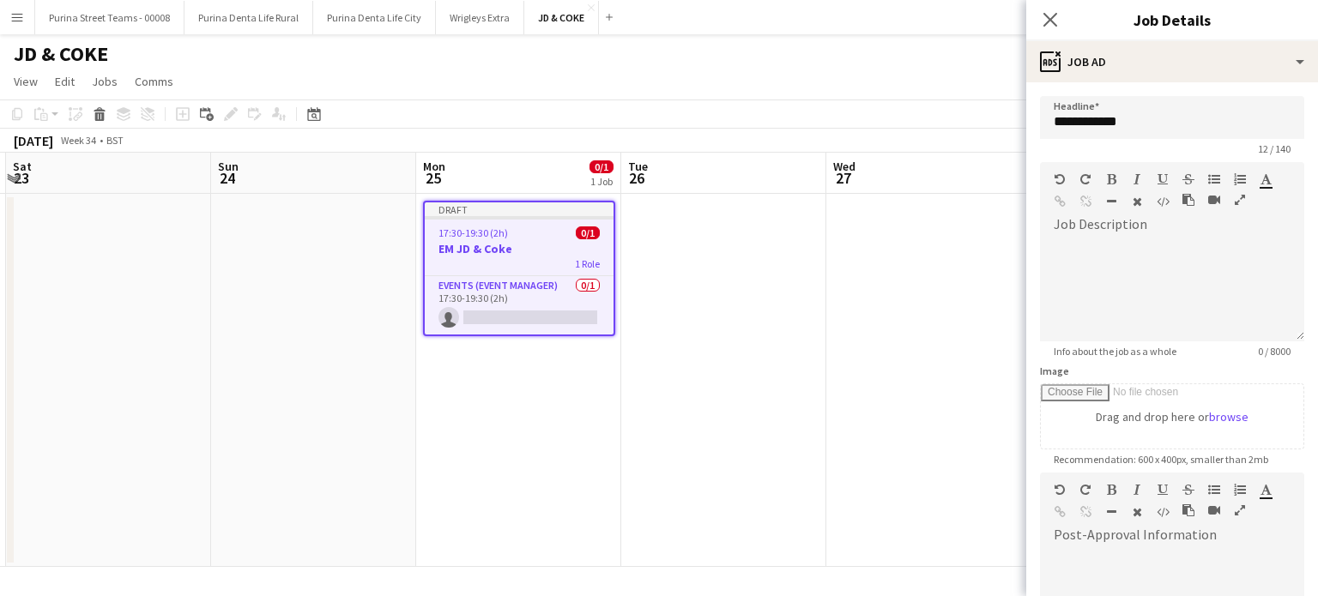
click at [692, 364] on app-calendar-viewport "Wed 20 Thu 21 Fri 22 Sat 23 Sun 24 Mon 25 0/1 1 Job Tue 26 Wed 27 Thu 28 Fri 29…" at bounding box center [659, 360] width 1318 height 414
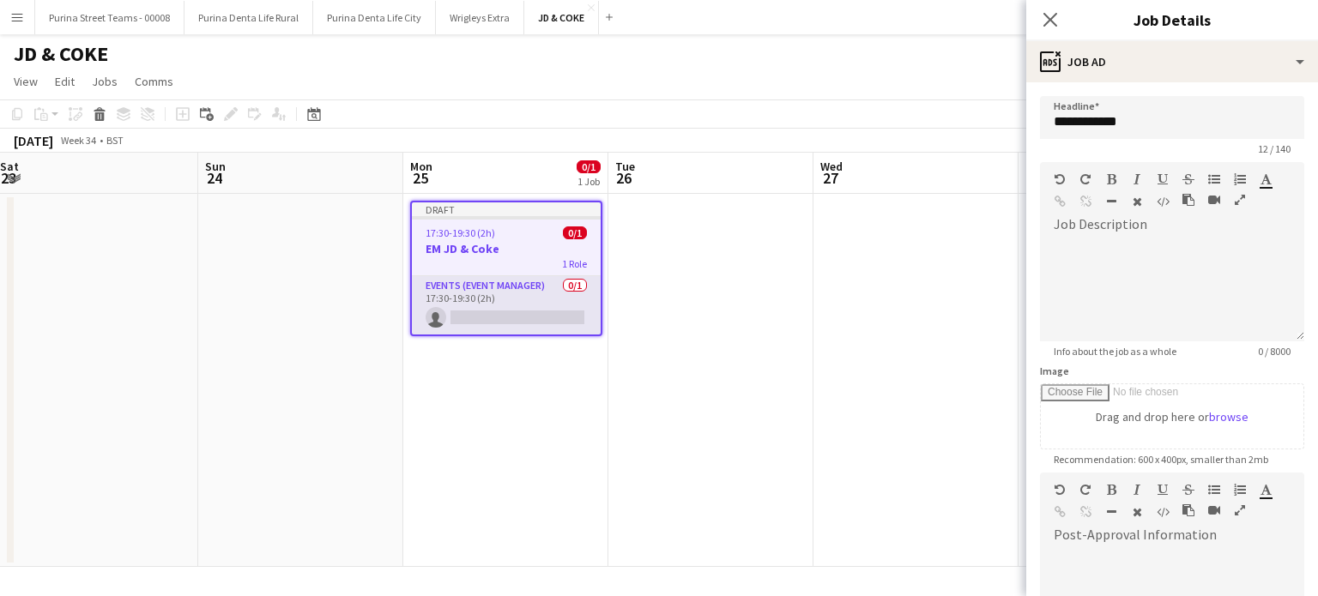
click at [529, 312] on app-card-role "Events (Event Manager) 0/1 17:30-19:30 (2h) single-neutral-actions" at bounding box center [506, 305] width 189 height 58
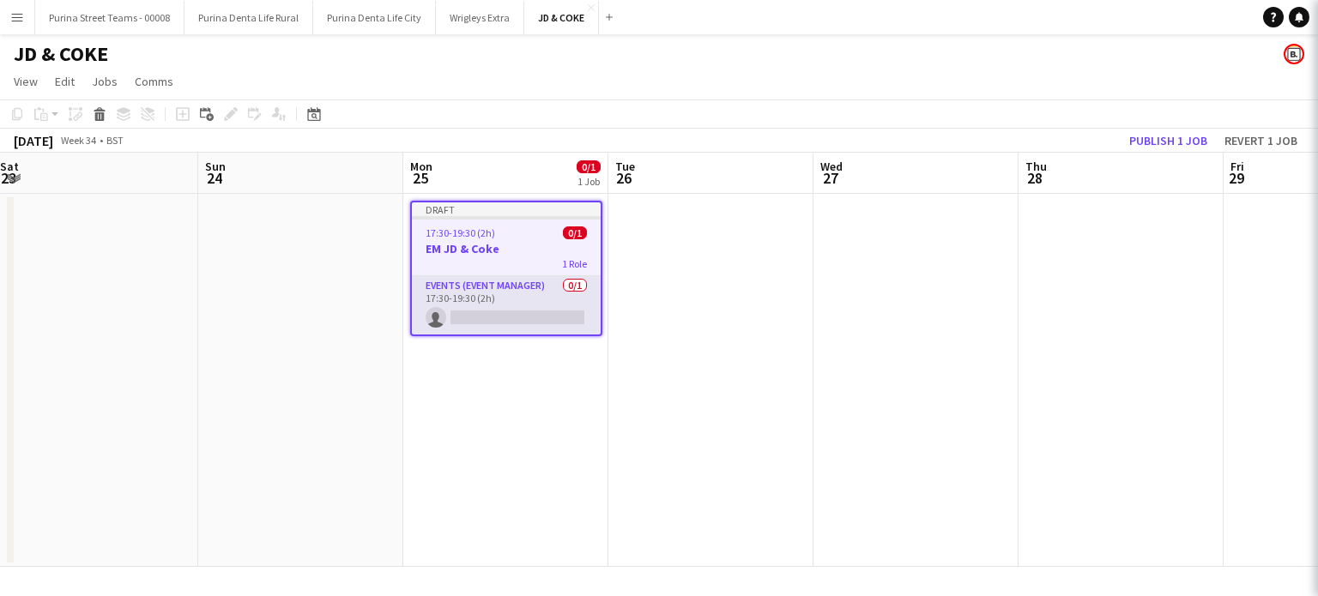
scroll to position [0, 621]
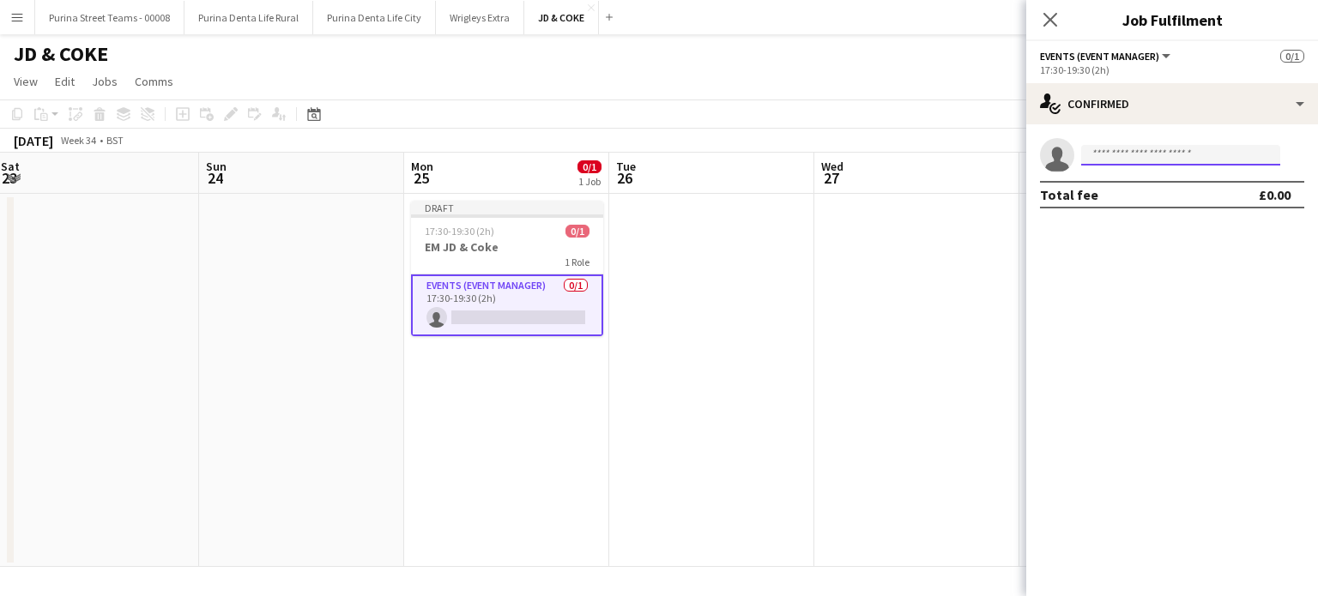
click at [1119, 148] on input at bounding box center [1180, 155] width 199 height 21
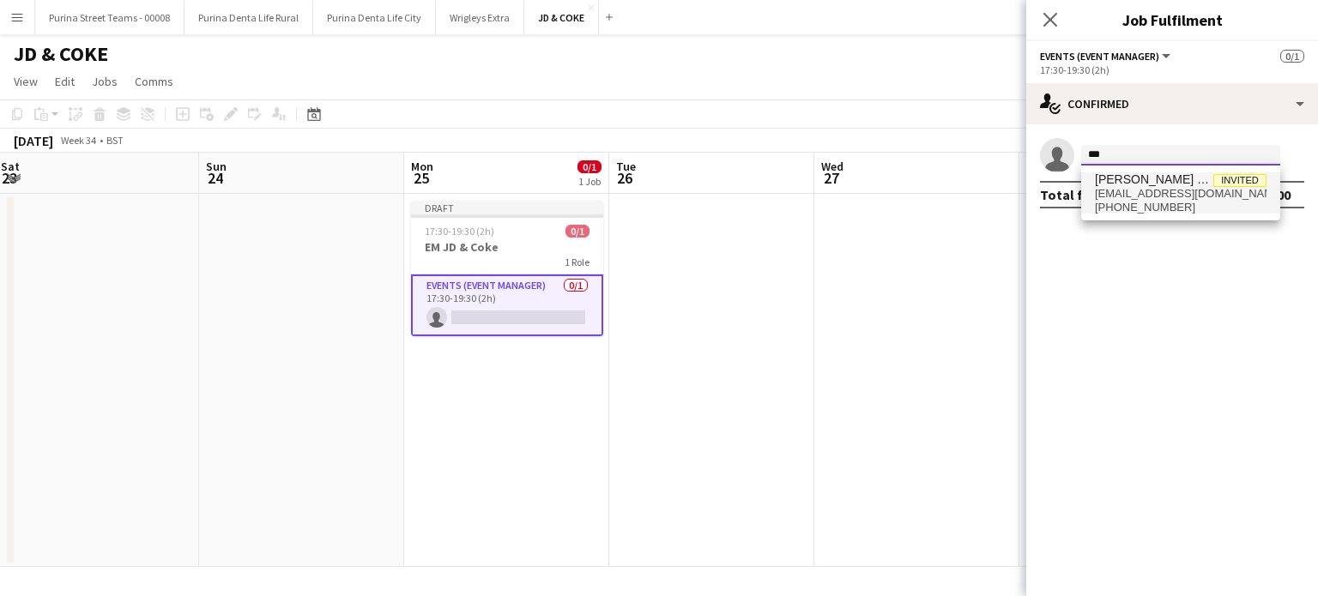
type input "***"
click at [1127, 188] on span "[EMAIL_ADDRESS][DOMAIN_NAME]" at bounding box center [1181, 194] width 172 height 14
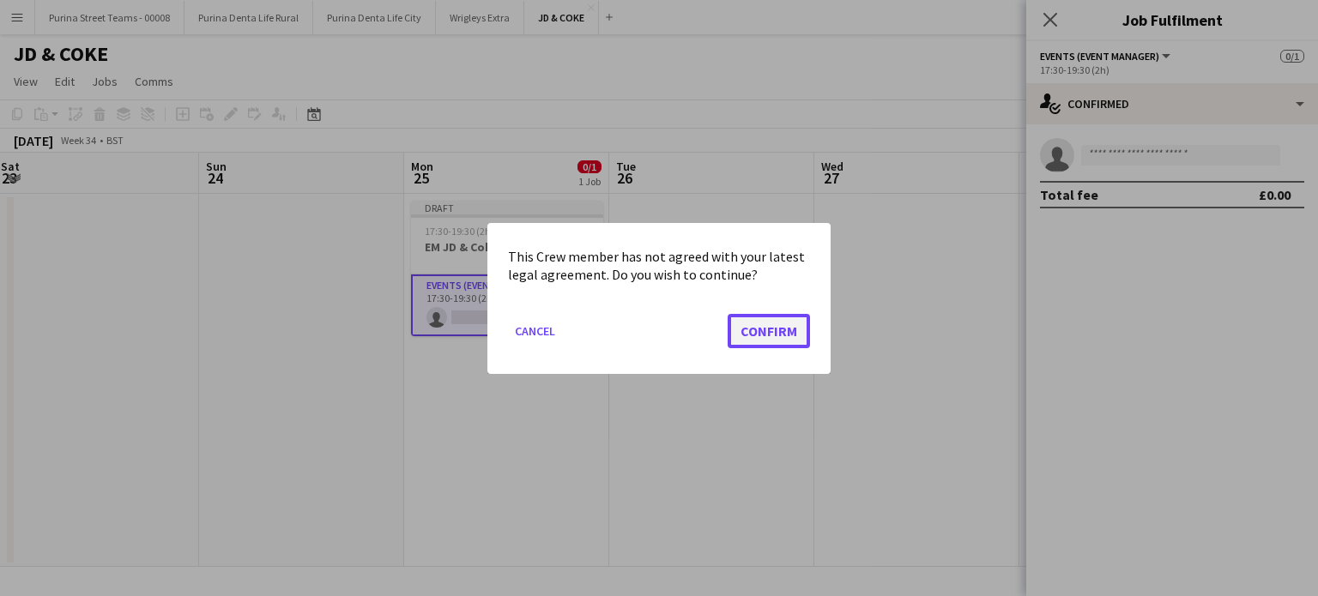
click at [749, 328] on button "Confirm" at bounding box center [769, 330] width 82 height 34
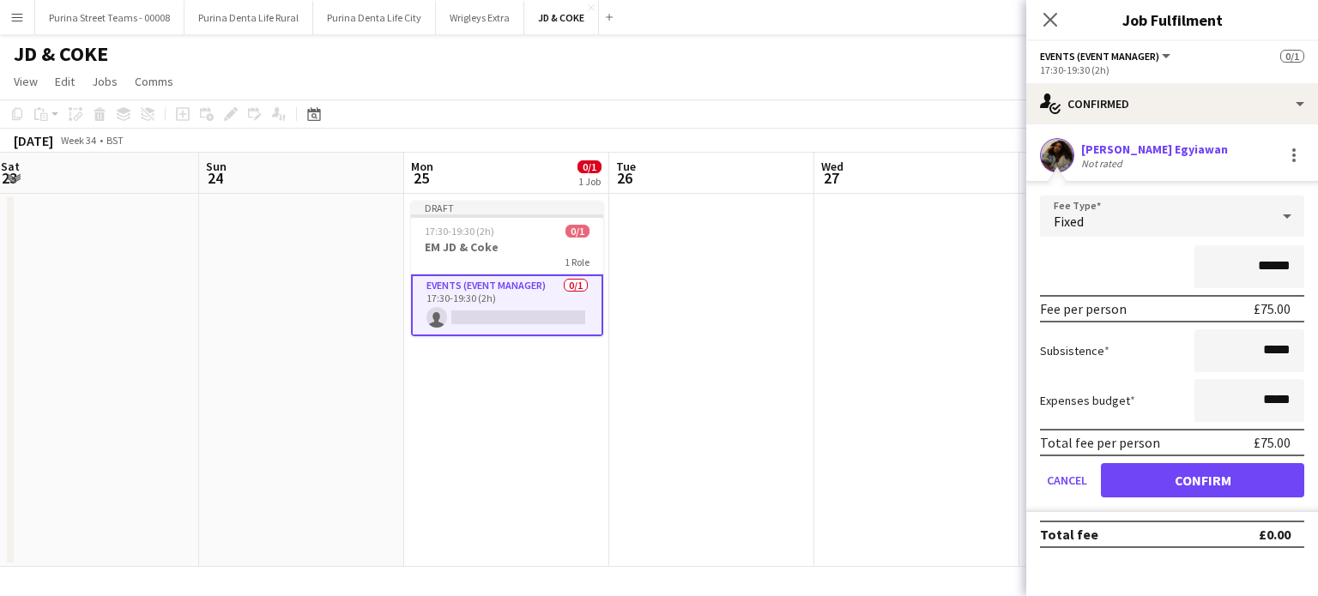
click at [1130, 148] on div "[PERSON_NAME] Egyiawan" at bounding box center [1154, 149] width 147 height 15
click at [1176, 480] on button "Confirm" at bounding box center [1202, 480] width 203 height 34
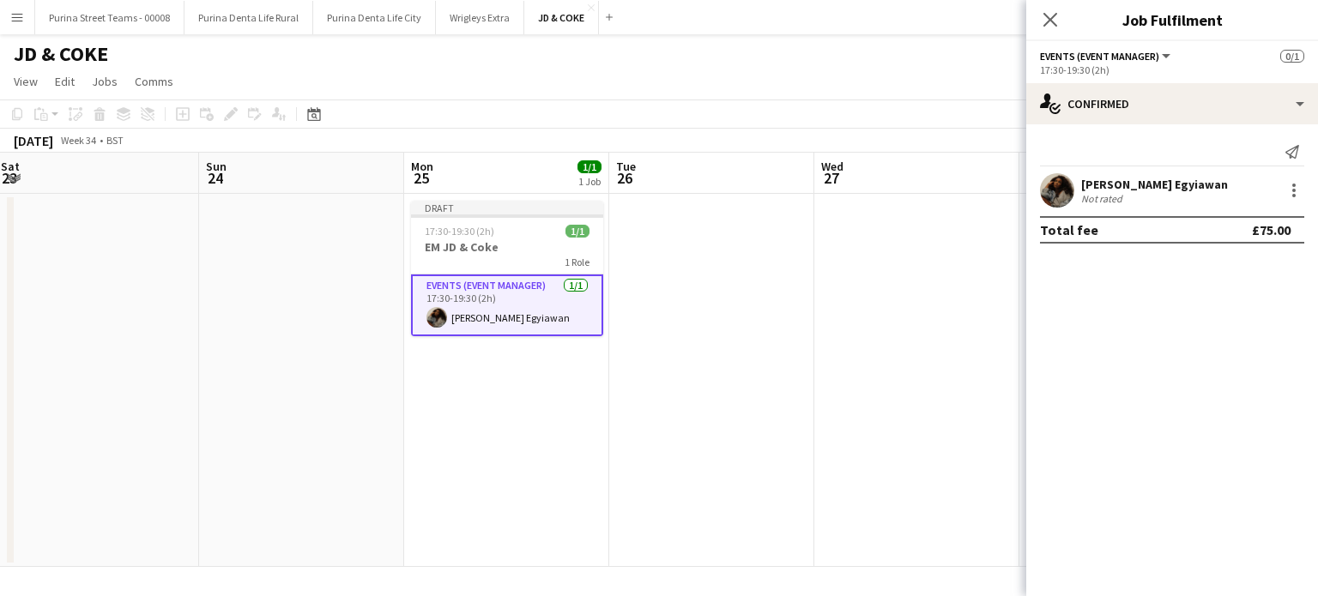
click at [1122, 181] on div "[PERSON_NAME] Egyiawan" at bounding box center [1154, 184] width 147 height 15
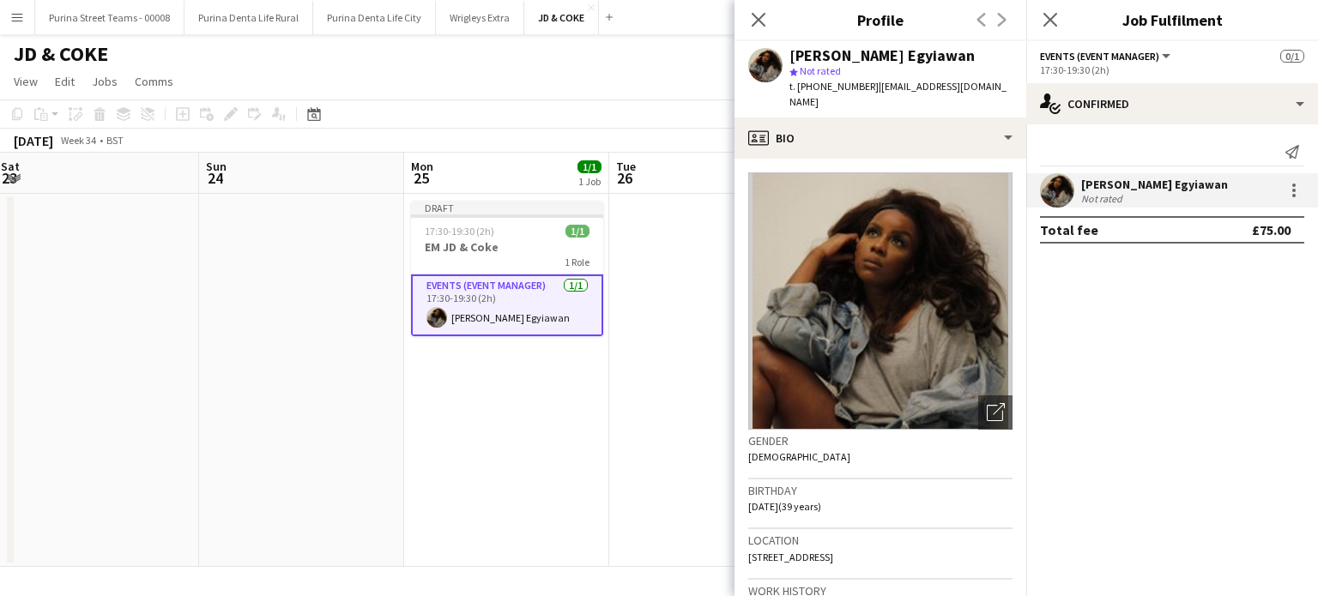
click at [846, 62] on div "[PERSON_NAME] Egyiawan" at bounding box center [881, 55] width 185 height 15
copy div "Egyiawan"
click at [463, 421] on app-date-cell "Draft 17:30-19:30 (2h) 1/1 EM JD & Coke 1 Role Events (Event Manager) [DATE] 17…" at bounding box center [506, 380] width 205 height 373
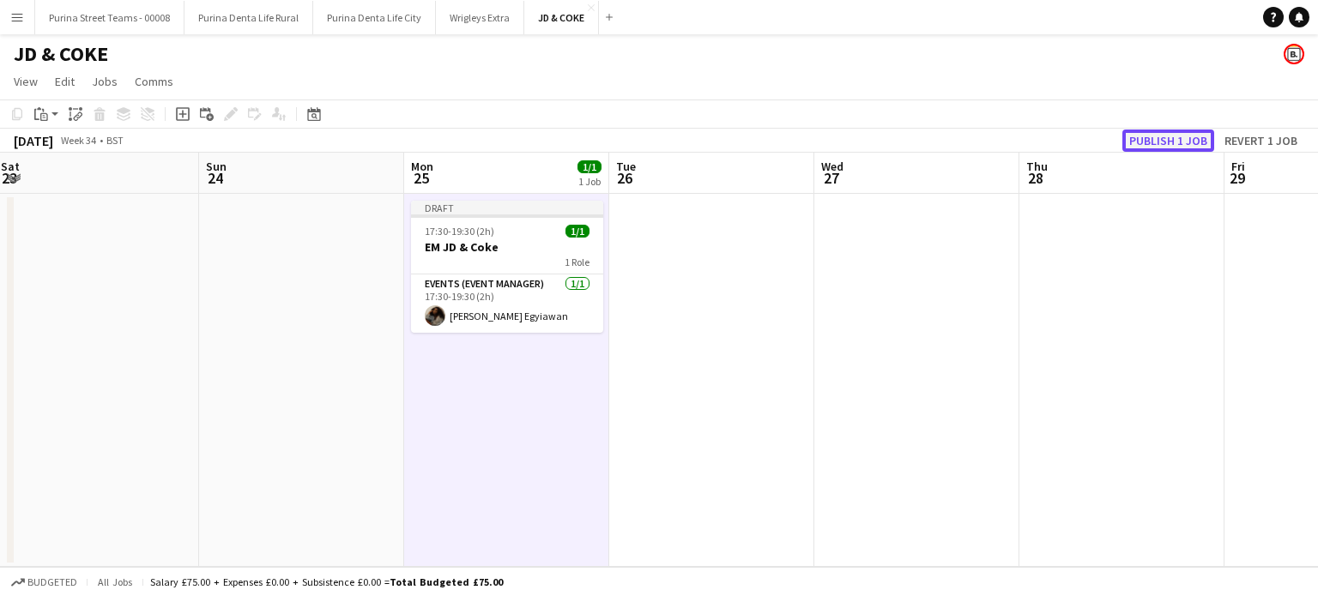
click at [1181, 145] on button "Publish 1 job" at bounding box center [1168, 141] width 92 height 22
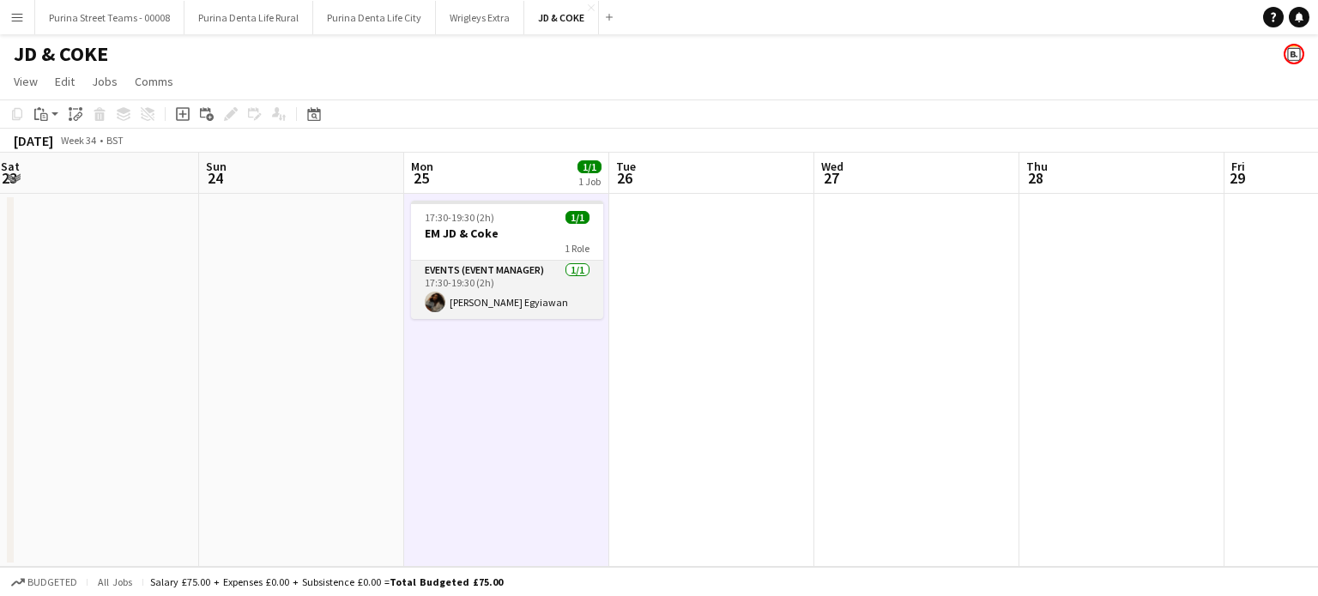
click at [470, 289] on app-card-role "Events (Event Manager) [DATE] 17:30-19:30 (2h) [PERSON_NAME]" at bounding box center [507, 290] width 192 height 58
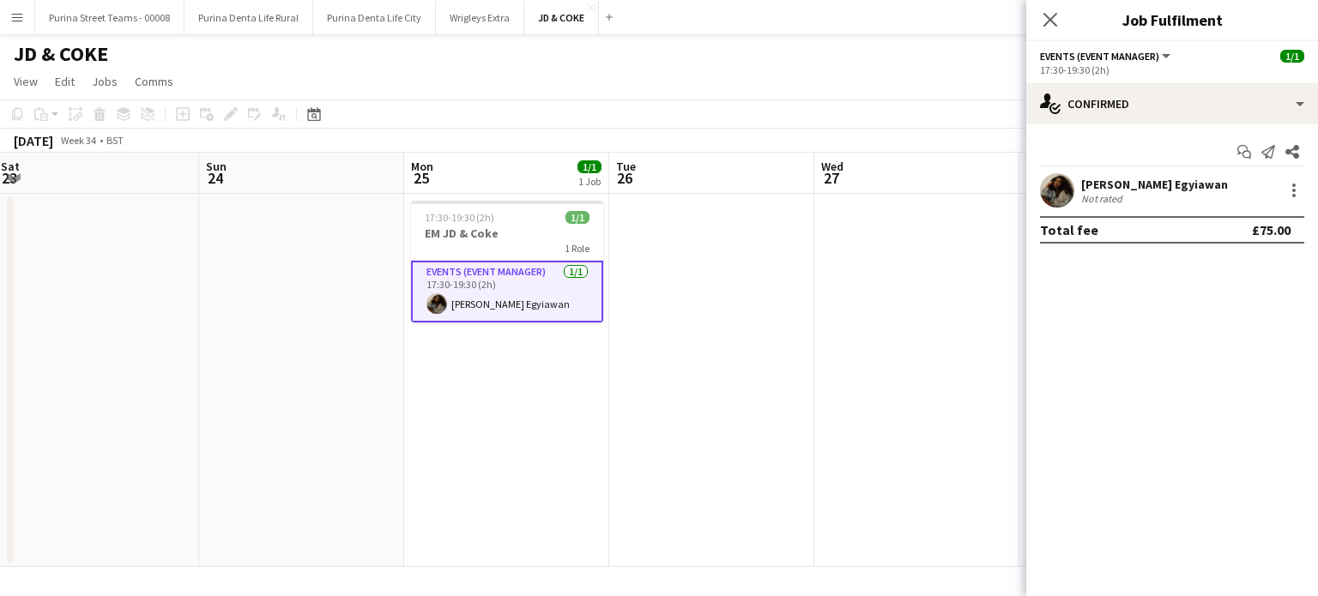
click at [1176, 184] on div "[PERSON_NAME] Egyiawan Not rated" at bounding box center [1172, 190] width 292 height 34
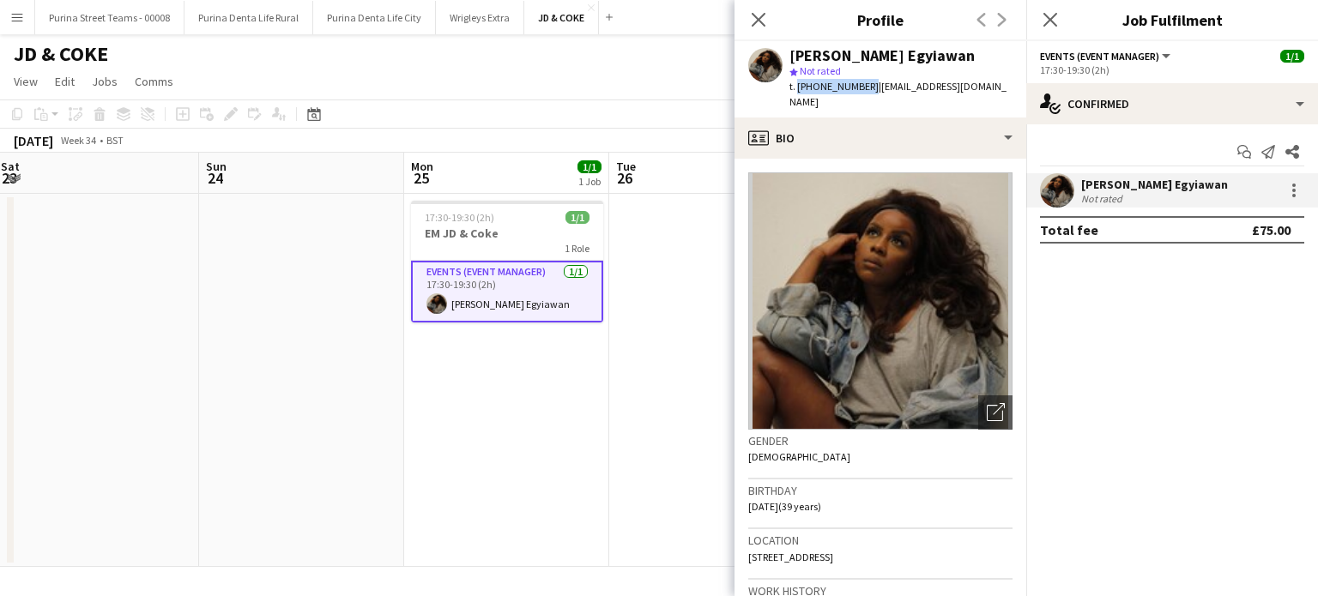
drag, startPoint x: 864, startPoint y: 87, endPoint x: 794, endPoint y: 87, distance: 69.5
click at [794, 87] on span "t. [PHONE_NUMBER]" at bounding box center [833, 86] width 89 height 13
copy span "[PHONE_NUMBER]"
click at [323, 498] on app-date-cell at bounding box center [301, 380] width 205 height 373
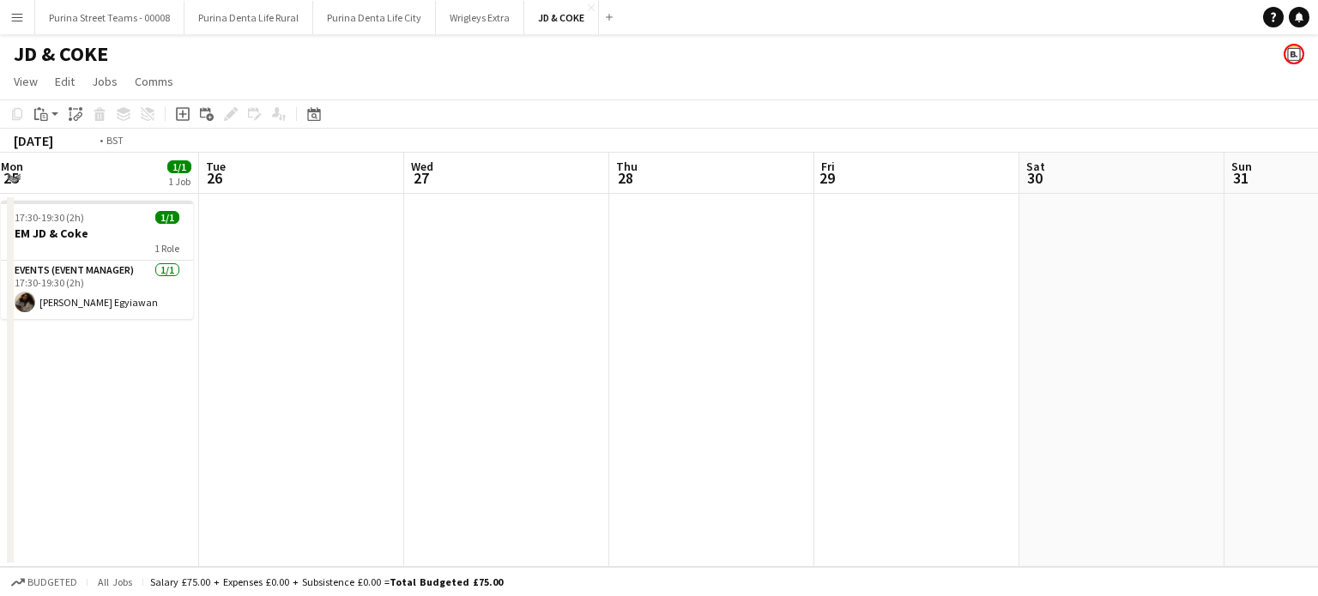
scroll to position [0, 756]
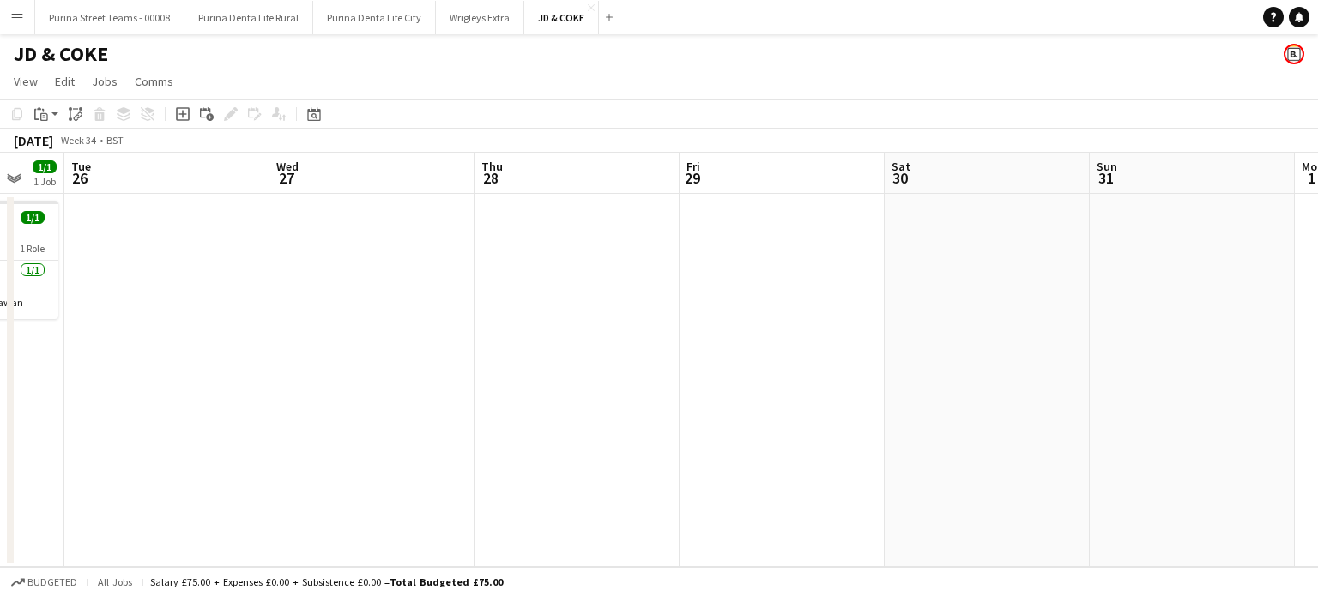
click at [329, 277] on app-calendar-viewport "Fri 22 Sat 23 Sun 24 Mon 25 1/1 1 Job Tue 26 Wed 27 Thu 28 Fri 29 Sat 30 Sun 31…" at bounding box center [659, 360] width 1318 height 414
click at [88, 14] on button "Purina Street Teams - 00008 Close" at bounding box center [109, 17] width 149 height 33
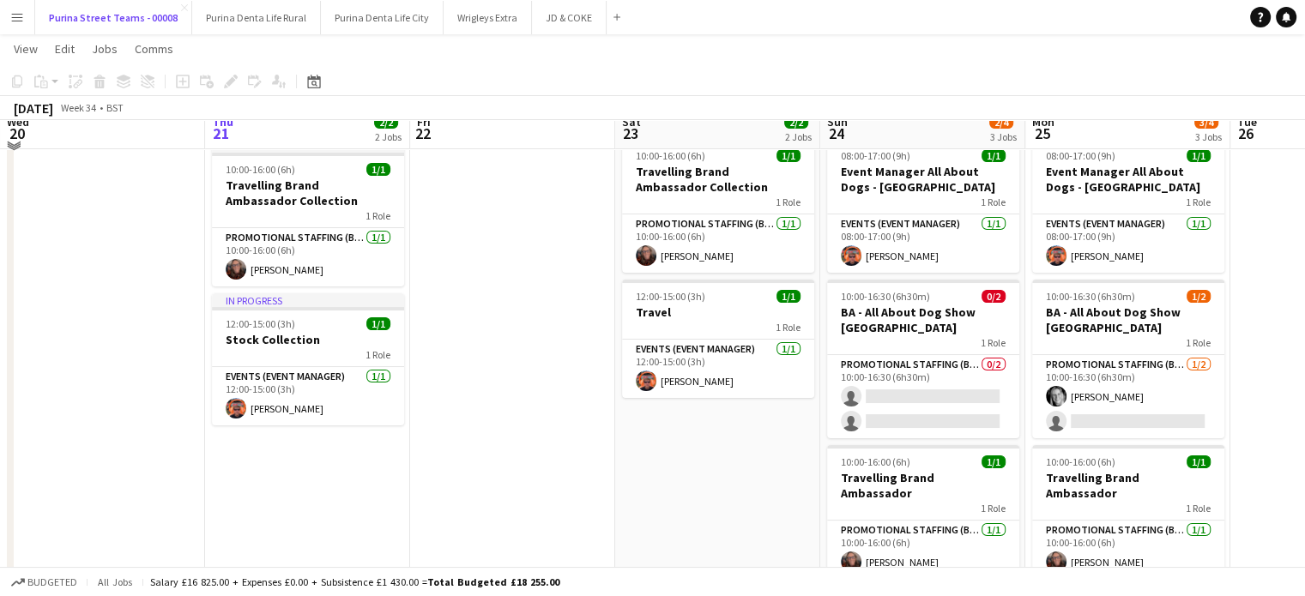
scroll to position [86, 0]
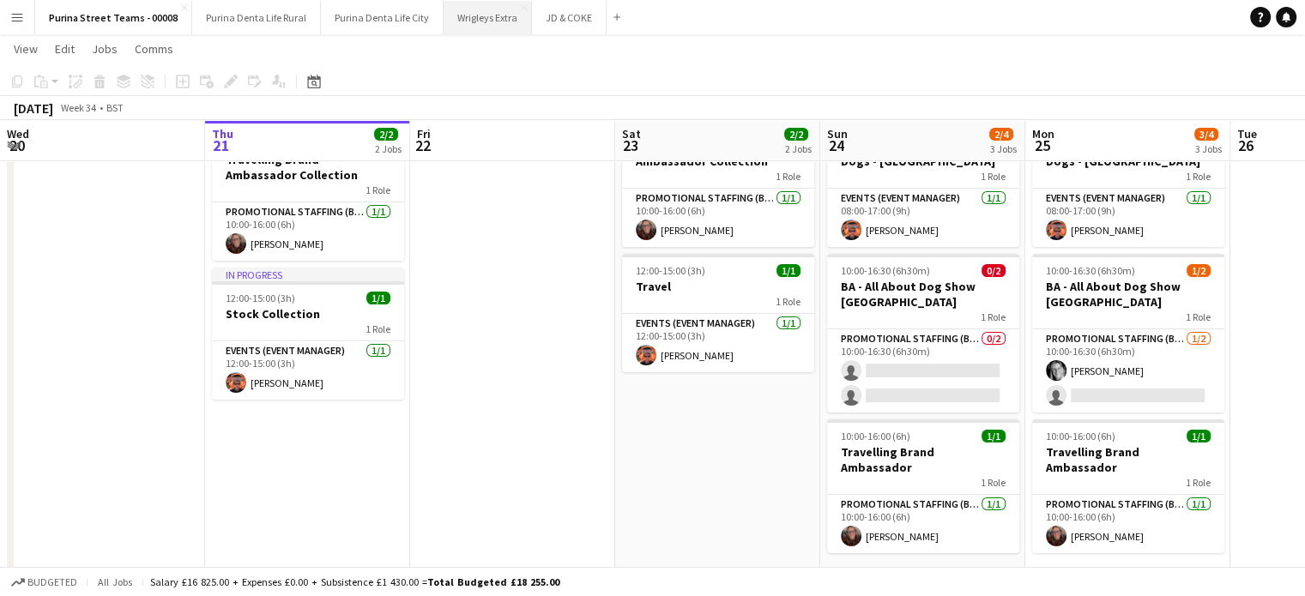
click at [467, 23] on button "Wrigleys Extra Close" at bounding box center [488, 17] width 88 height 33
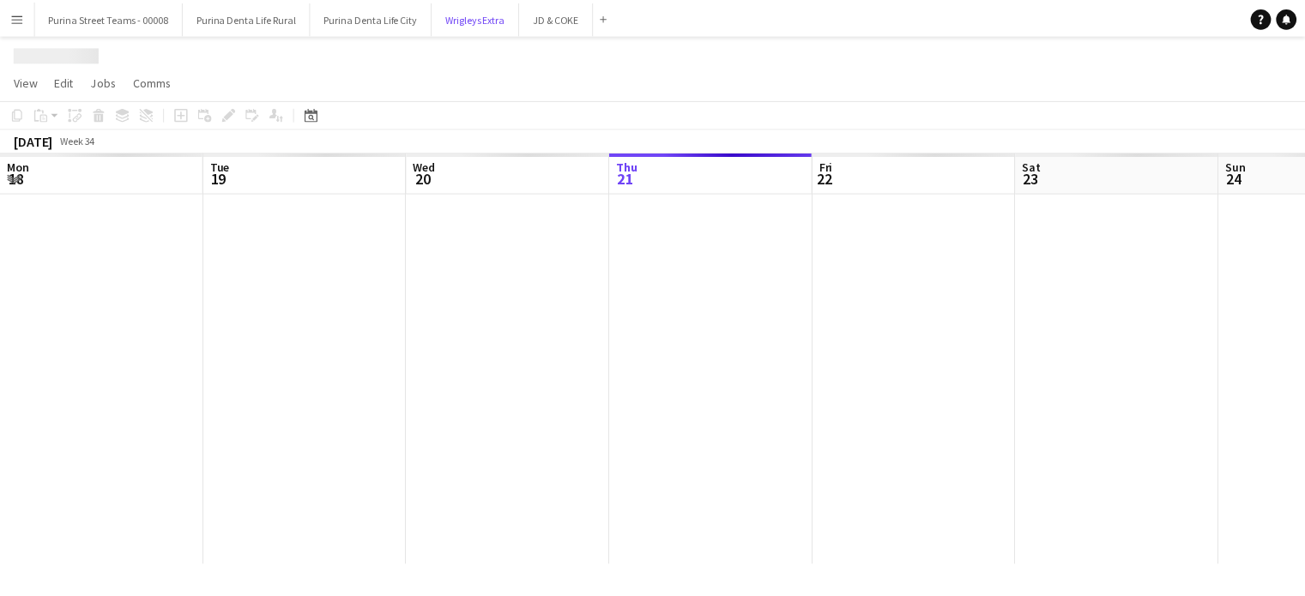
scroll to position [0, 410]
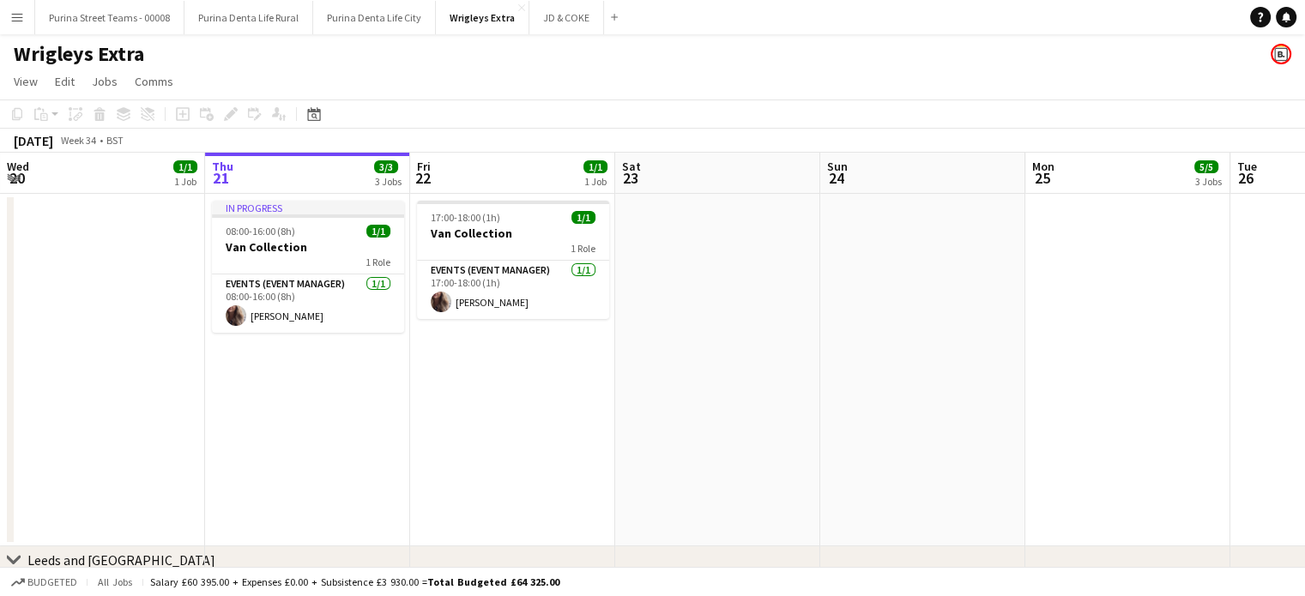
drag, startPoint x: 797, startPoint y: 441, endPoint x: 294, endPoint y: 428, distance: 502.9
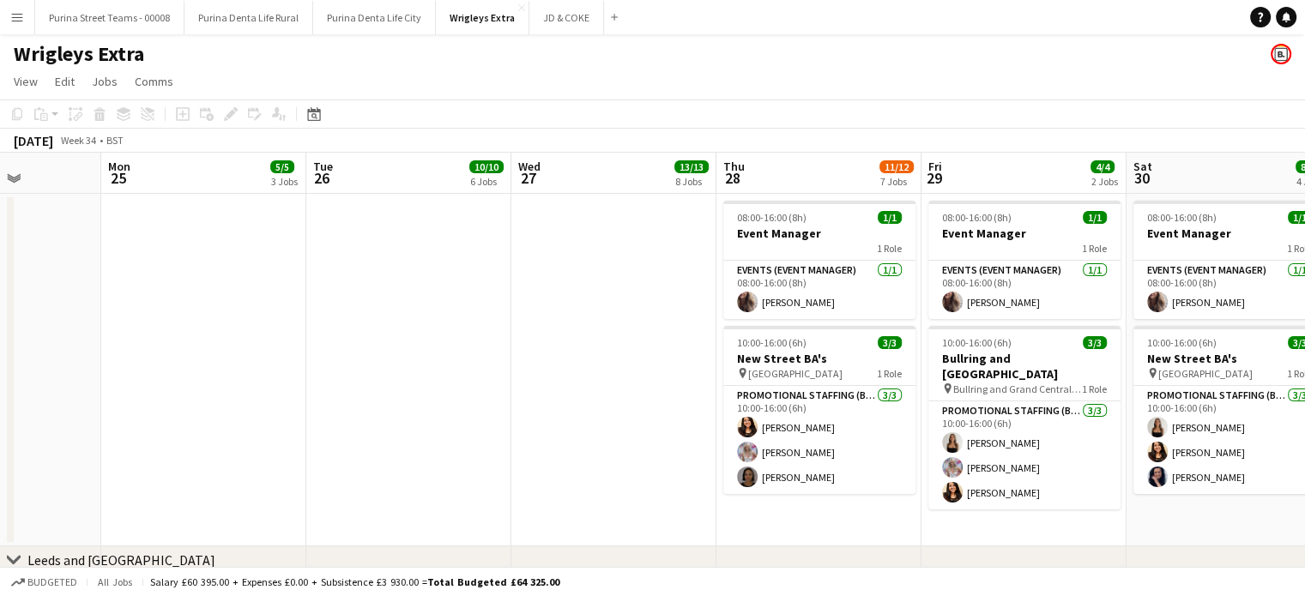
drag, startPoint x: 932, startPoint y: 411, endPoint x: 532, endPoint y: 430, distance: 400.3
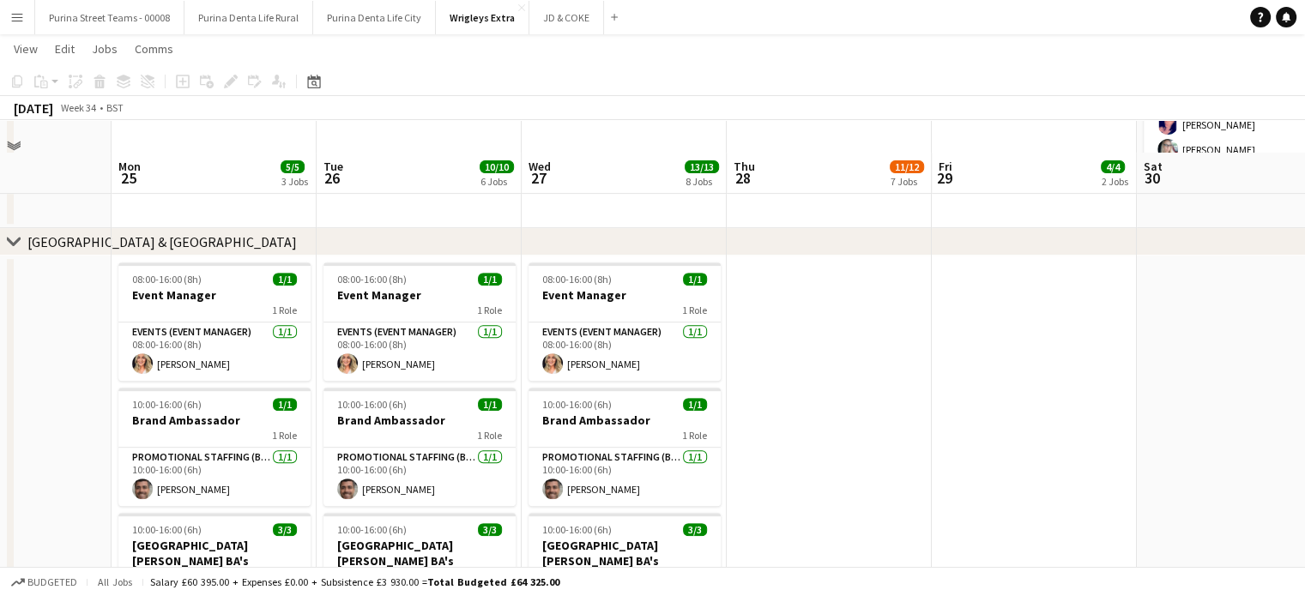
scroll to position [782, 0]
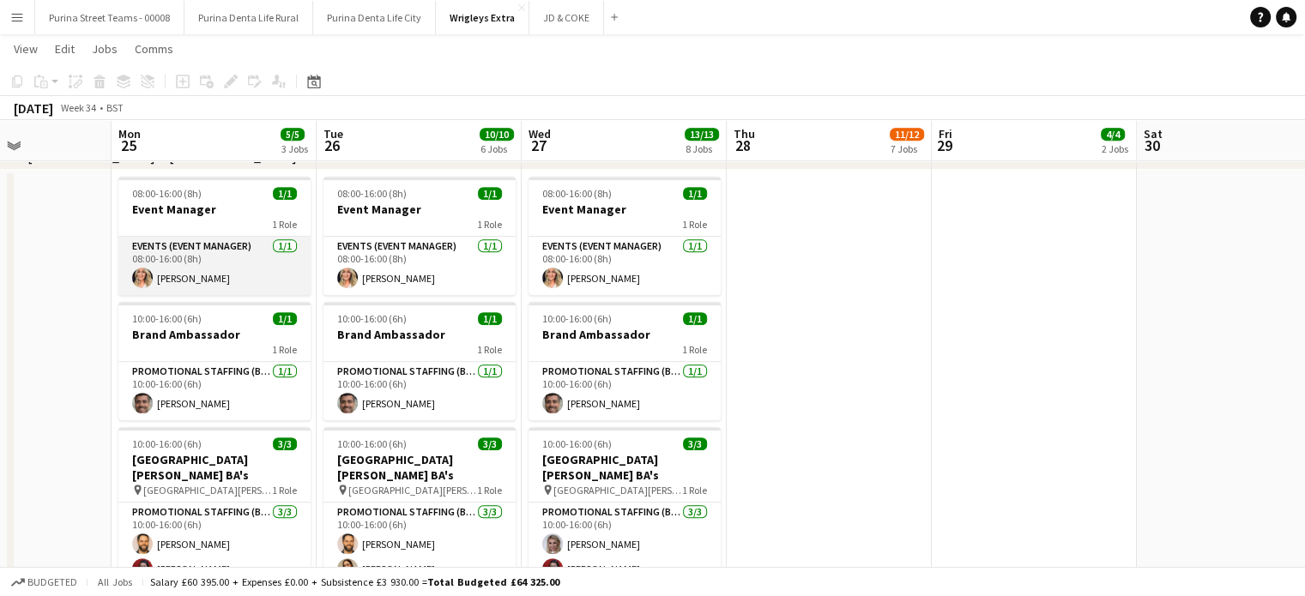
click at [205, 284] on app-card-role "Events (Event Manager) [DATE] 08:00-16:00 (8h) [PERSON_NAME]" at bounding box center [214, 266] width 192 height 58
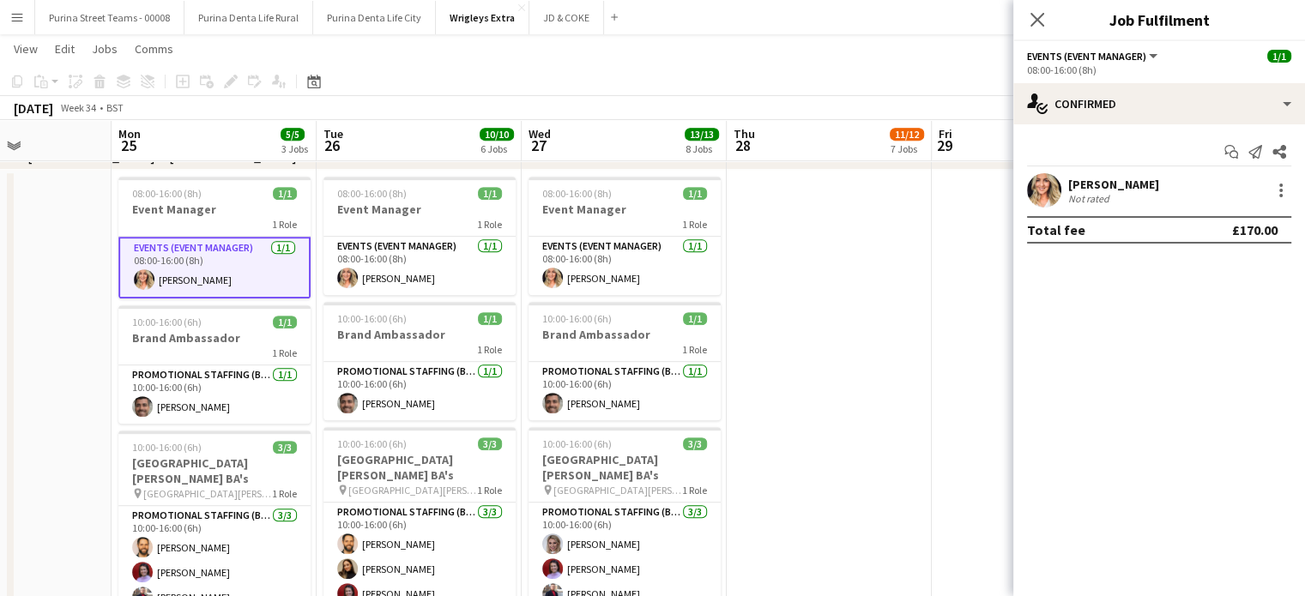
click at [1119, 184] on div "[PERSON_NAME]" at bounding box center [1113, 184] width 91 height 15
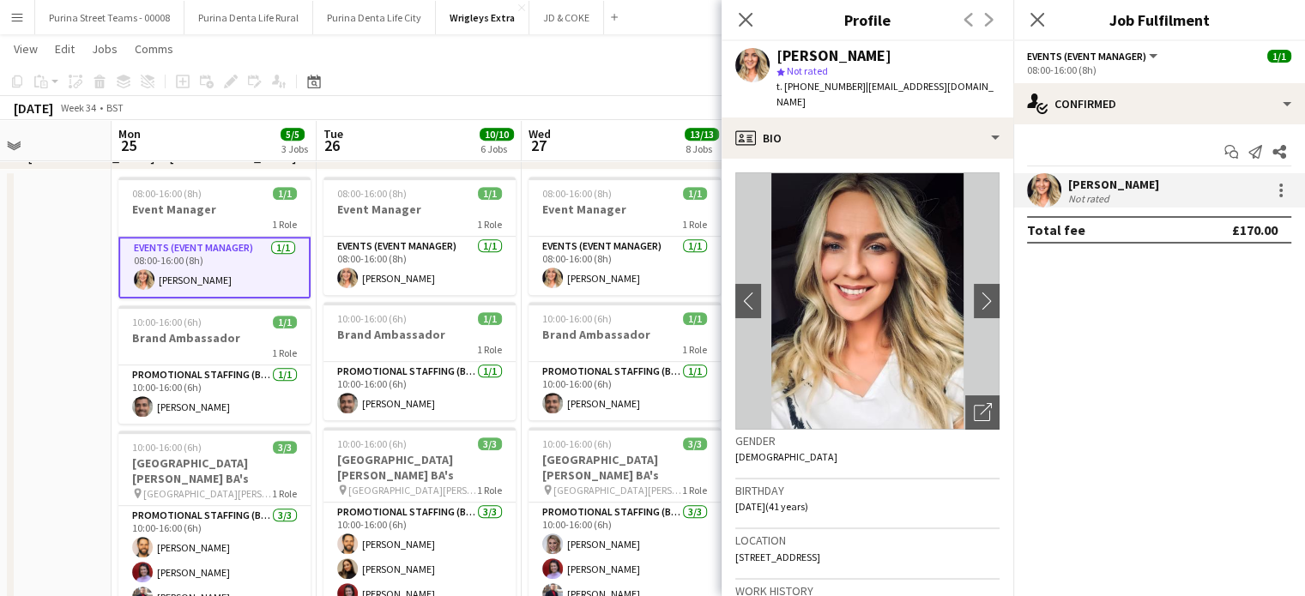
drag, startPoint x: 852, startPoint y: 82, endPoint x: 786, endPoint y: 82, distance: 66.1
click at [786, 82] on div "t. [PHONE_NUMBER] | [EMAIL_ADDRESS][DOMAIN_NAME]" at bounding box center [887, 94] width 223 height 31
copy span "[PHONE_NUMBER]"
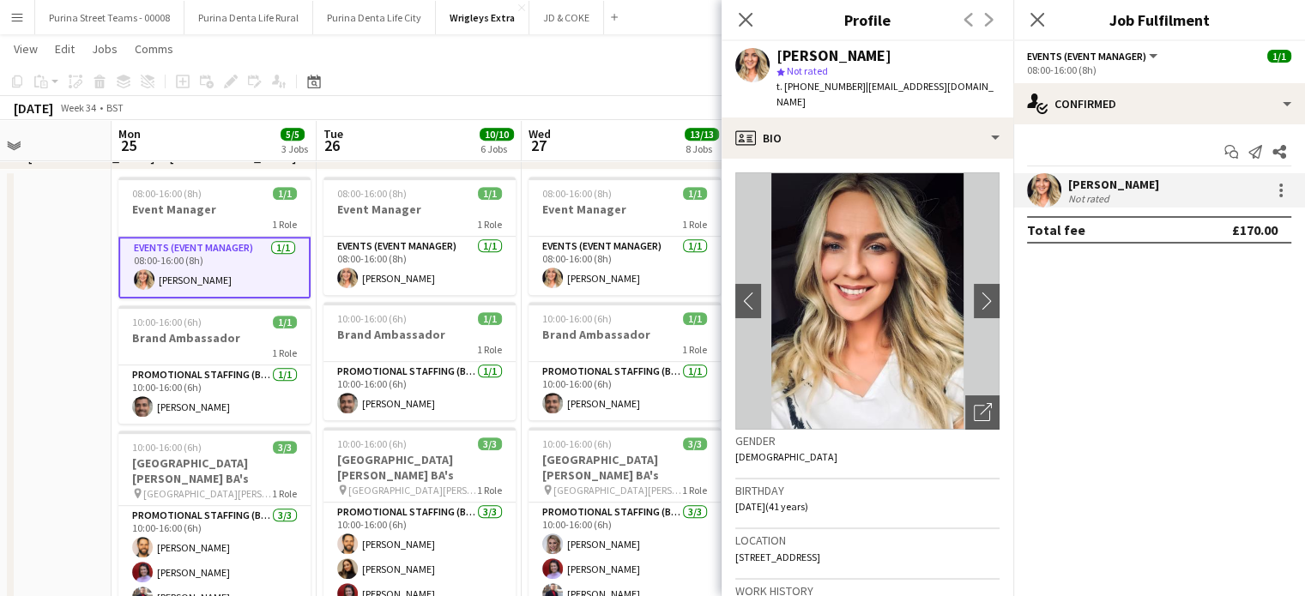
click at [1101, 438] on mat-expansion-panel "check Confirmed Start chat Send notification Share [PERSON_NAME] Not rated Tota…" at bounding box center [1159, 360] width 292 height 472
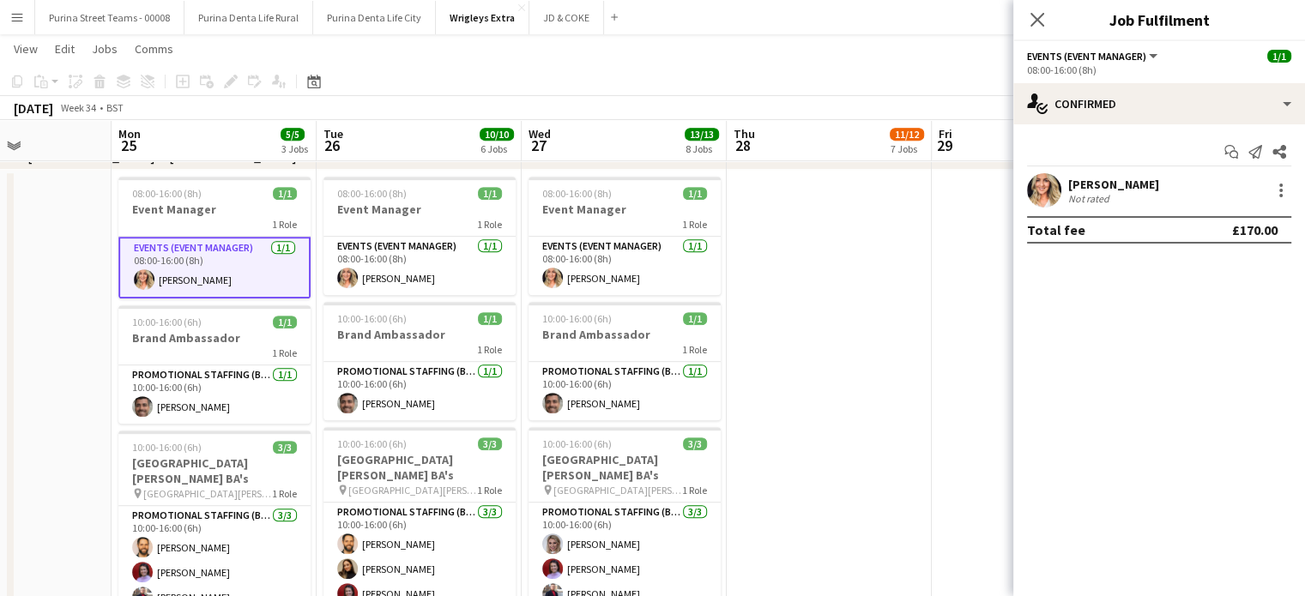
click at [869, 302] on app-date-cell at bounding box center [829, 410] width 205 height 480
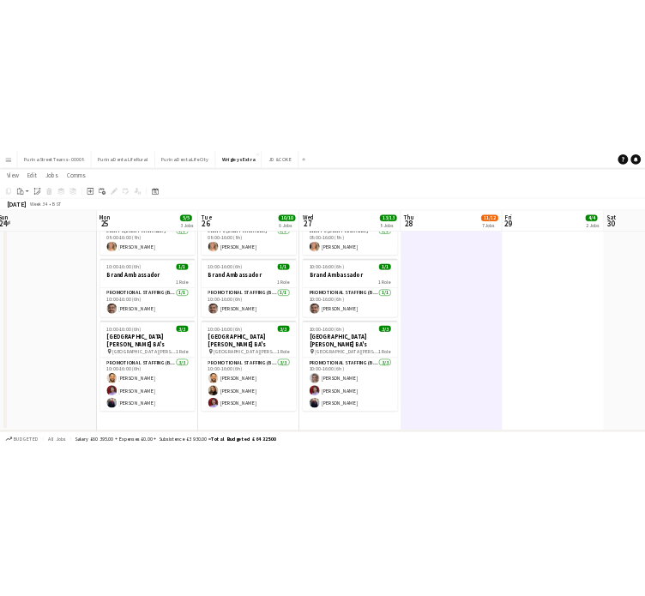
scroll to position [0, 419]
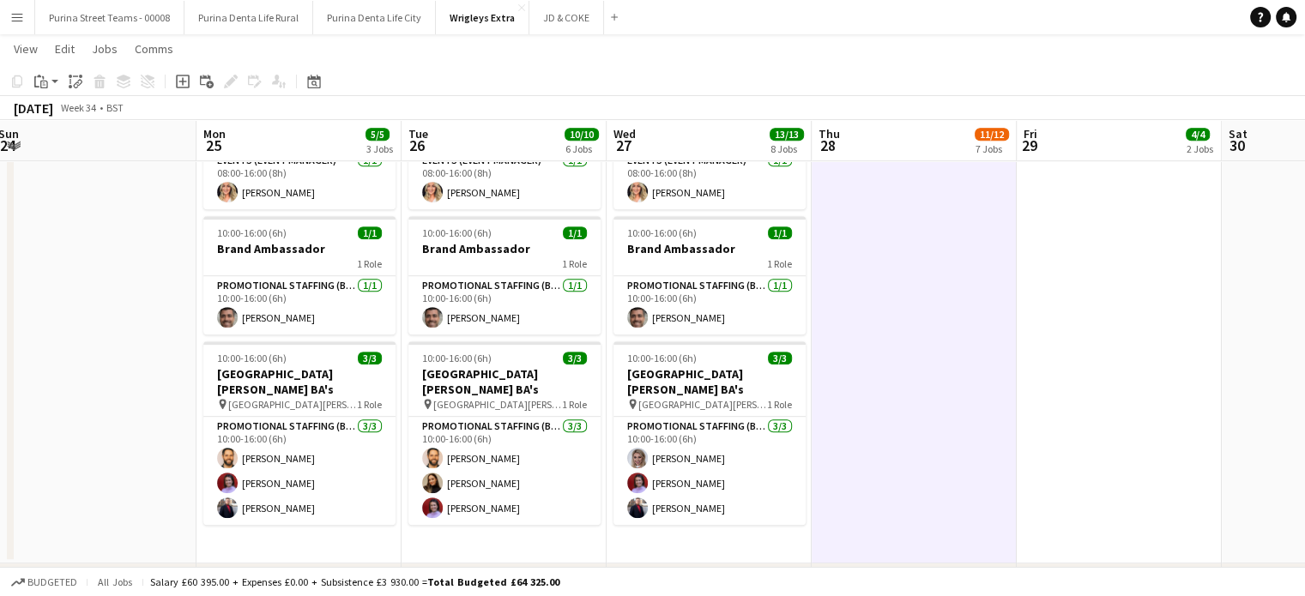
drag, startPoint x: 69, startPoint y: 438, endPoint x: 154, endPoint y: 432, distance: 85.2
click at [154, 432] on app-calendar-viewport "Fri 22 1/1 1 Job Sat 23 Sun 24 Mon 25 5/5 3 Jobs Tue 26 10/10 6 Jobs Wed 27 13/…" at bounding box center [652, 312] width 1305 height 2226
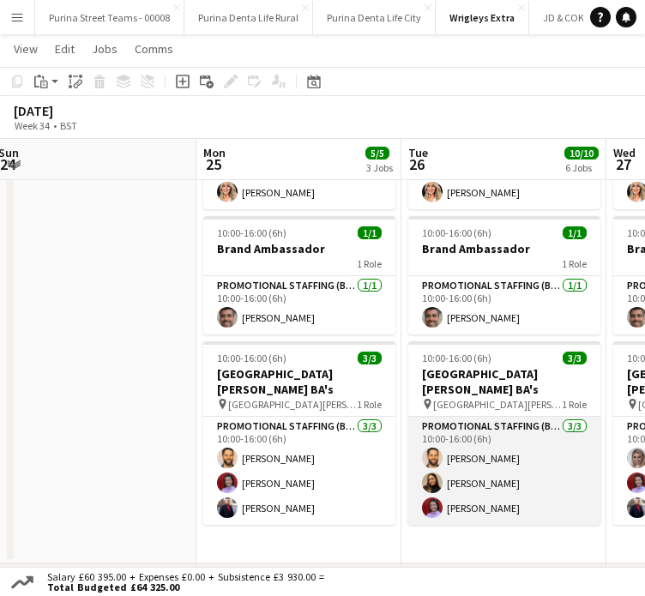
click at [594, 504] on app-card-role "Promotional Staffing (Brand Ambassadors) [DATE] 10:00-16:00 (6h) [PERSON_NAME] …" at bounding box center [504, 471] width 192 height 108
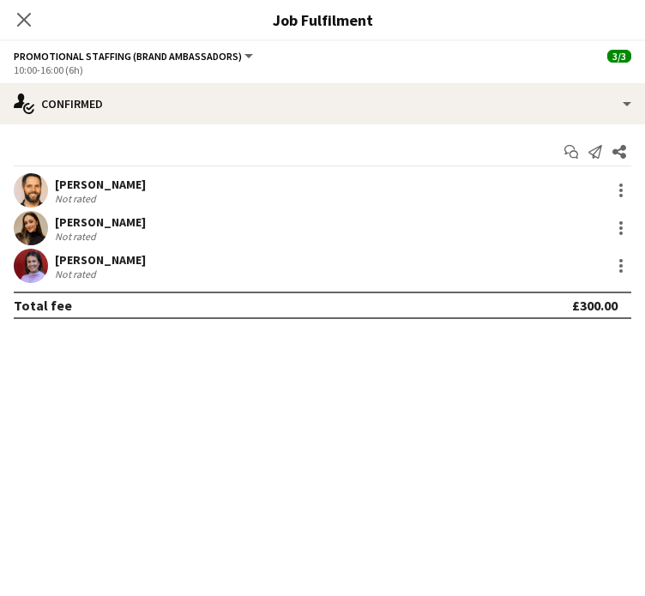
scroll to position [0, 418]
click at [443, 504] on mat-expansion-panel "check Confirmed Start chat Send notification Share [PERSON_NAME] Not rated [PER…" at bounding box center [322, 360] width 645 height 472
click at [21, 20] on icon "Close pop-in" at bounding box center [24, 20] width 14 height 14
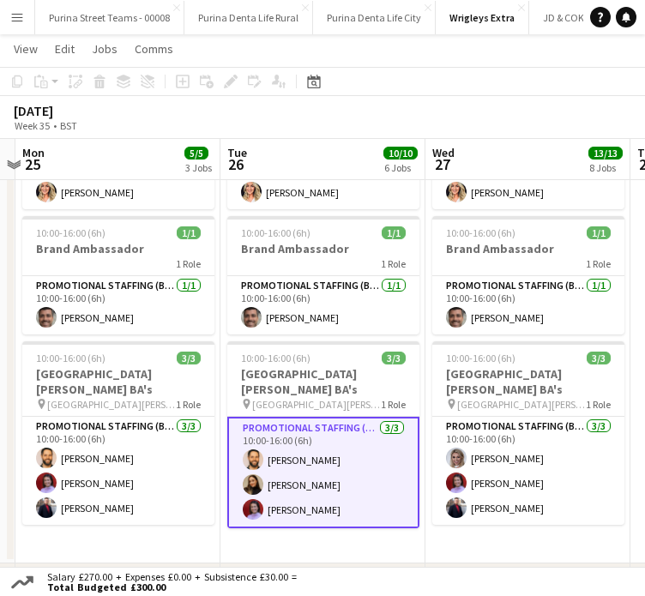
scroll to position [0, 643]
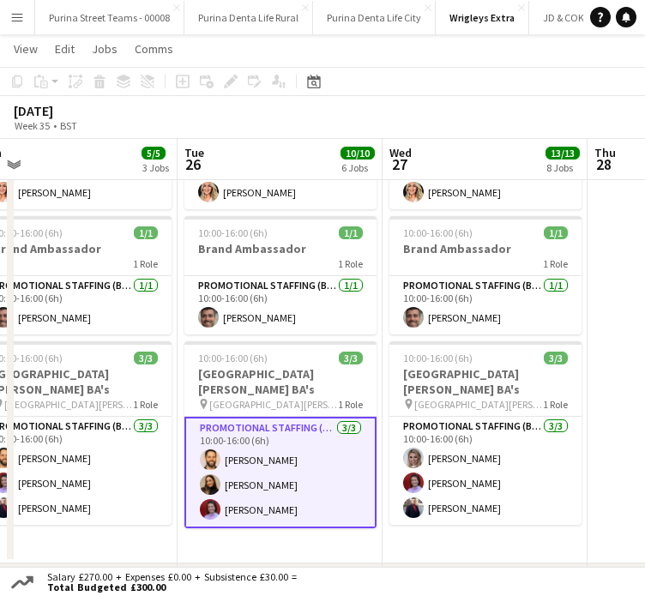
drag, startPoint x: 518, startPoint y: 525, endPoint x: 293, endPoint y: 529, distance: 224.8
click at [293, 529] on app-calendar-viewport "Fri 22 1/1 1 Job Sat 23 Sun 24 Mon 25 5/5 3 Jobs Tue 26 10/10 6 Jobs Wed 27 13/…" at bounding box center [322, 312] width 645 height 2226
click at [305, 111] on div "[DATE] Week 35 • BST" at bounding box center [322, 117] width 645 height 43
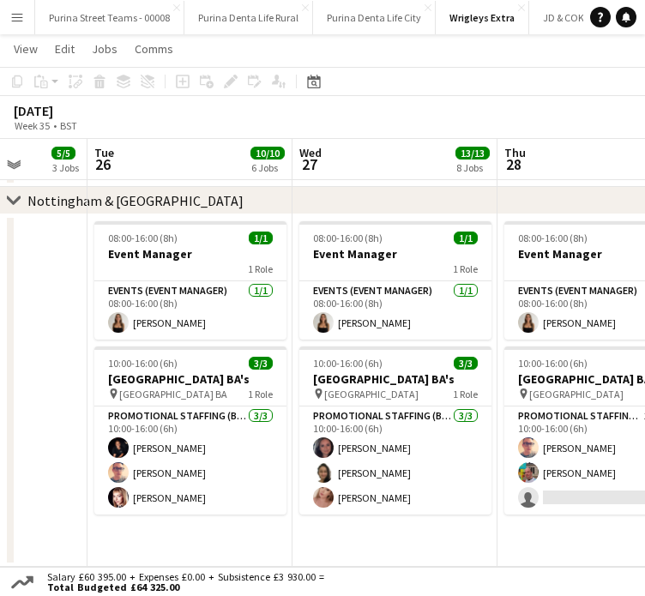
scroll to position [0, 745]
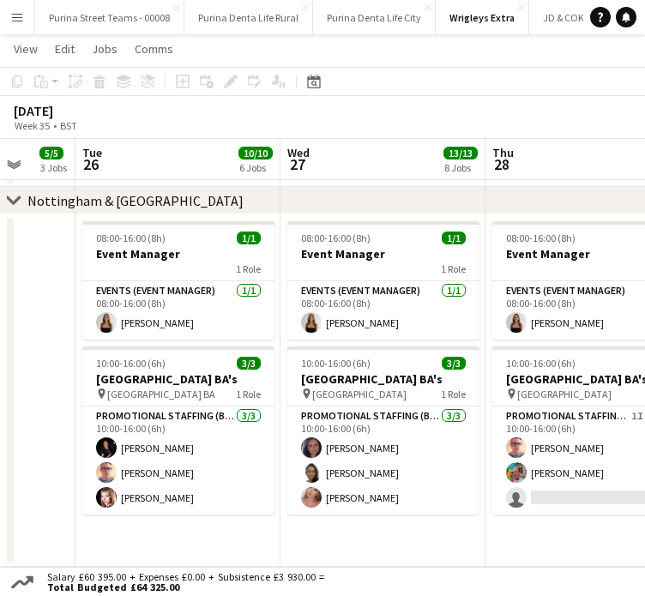
drag, startPoint x: 547, startPoint y: 487, endPoint x: 446, endPoint y: 488, distance: 101.2
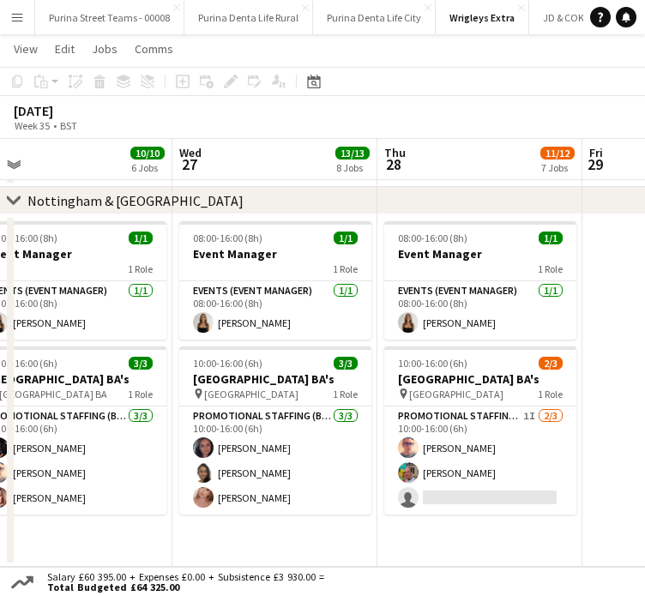
scroll to position [0, 854]
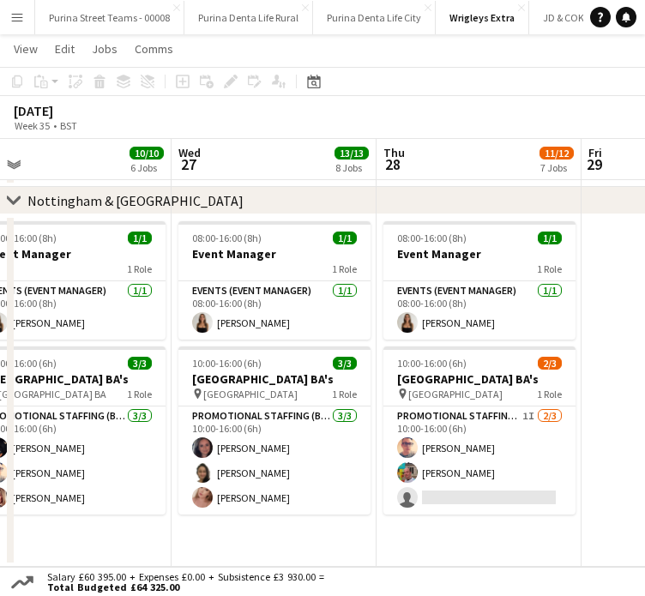
drag, startPoint x: 456, startPoint y: 478, endPoint x: 347, endPoint y: 480, distance: 109.0
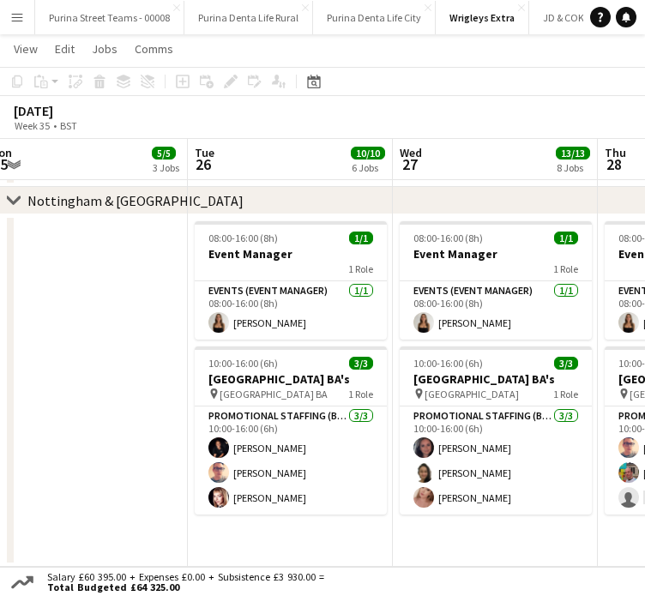
drag, startPoint x: 291, startPoint y: 356, endPoint x: 353, endPoint y: 355, distance: 62.6
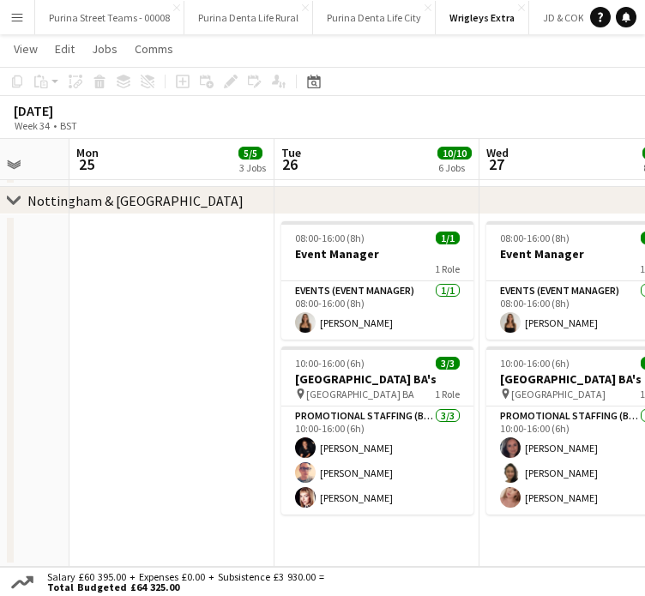
drag, startPoint x: 215, startPoint y: 347, endPoint x: 303, endPoint y: 351, distance: 87.6
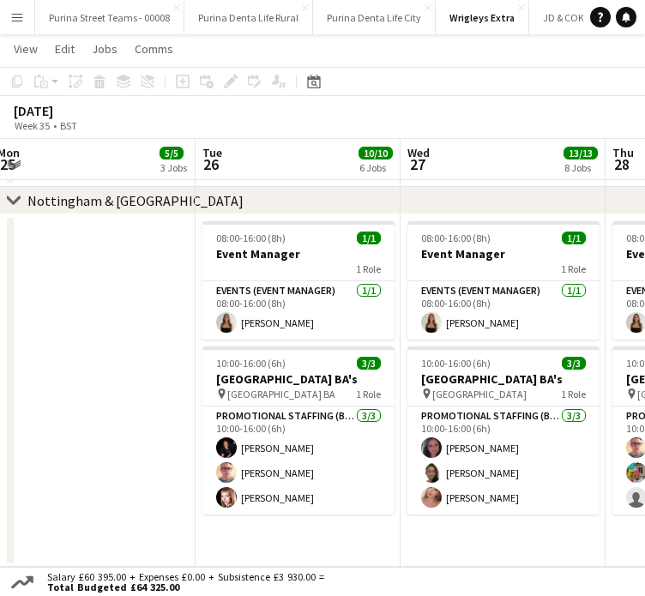
drag, startPoint x: 158, startPoint y: 341, endPoint x: 138, endPoint y: 340, distance: 19.8
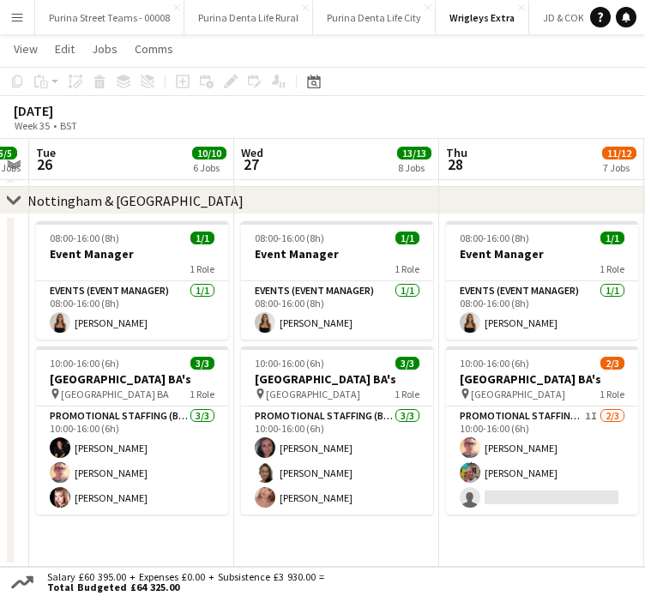
scroll to position [0, 381]
drag, startPoint x: 250, startPoint y: 349, endPoint x: 227, endPoint y: 352, distance: 23.3
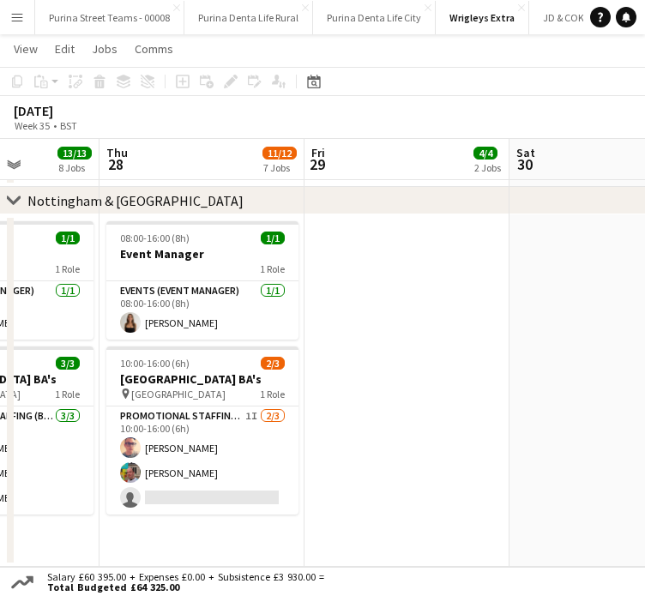
drag, startPoint x: 371, startPoint y: 548, endPoint x: 300, endPoint y: 442, distance: 127.5
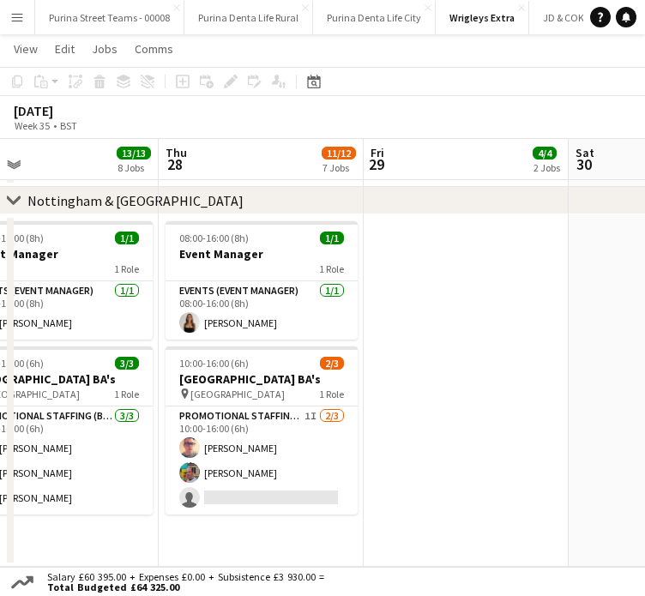
drag, startPoint x: 217, startPoint y: 415, endPoint x: 529, endPoint y: 427, distance: 311.7
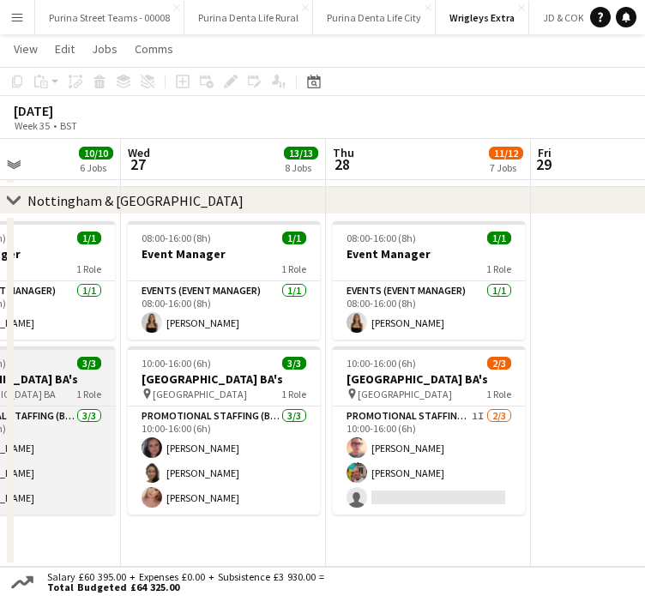
drag, startPoint x: 356, startPoint y: 412, endPoint x: 96, endPoint y: 378, distance: 262.1
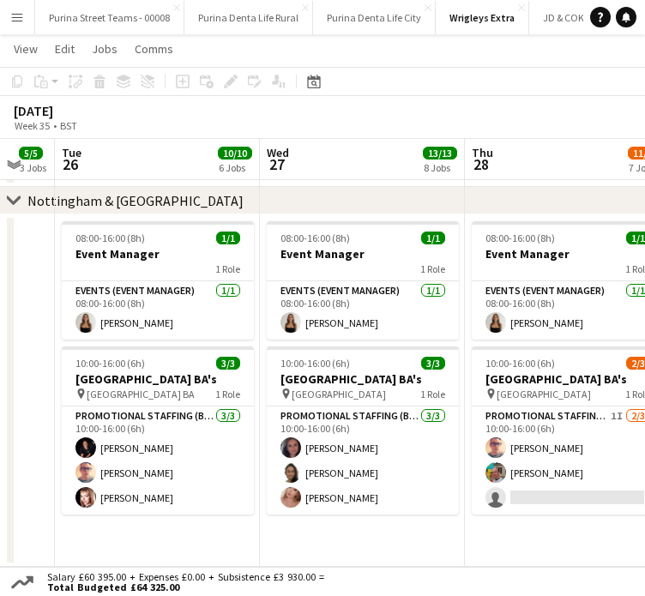
scroll to position [0, 601]
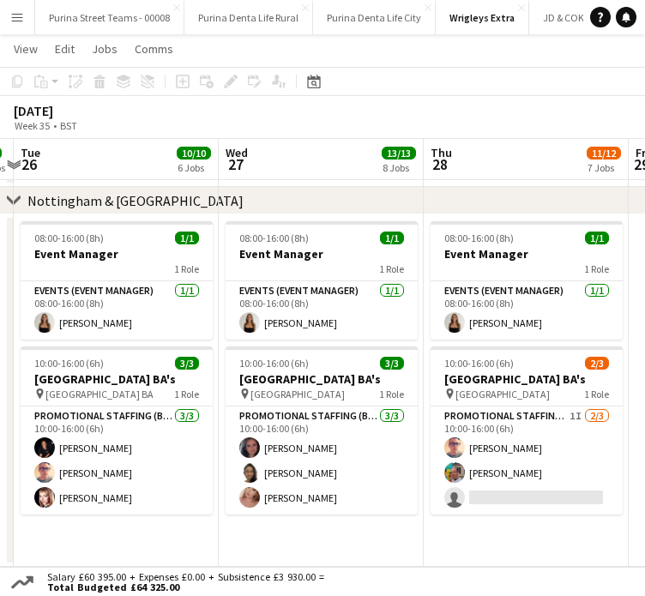
drag, startPoint x: 96, startPoint y: 378, endPoint x: 197, endPoint y: 379, distance: 101.2
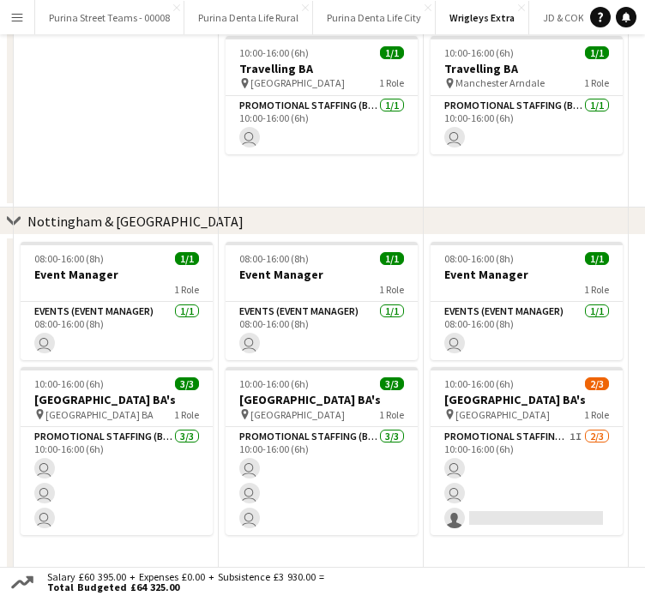
scroll to position [0, 0]
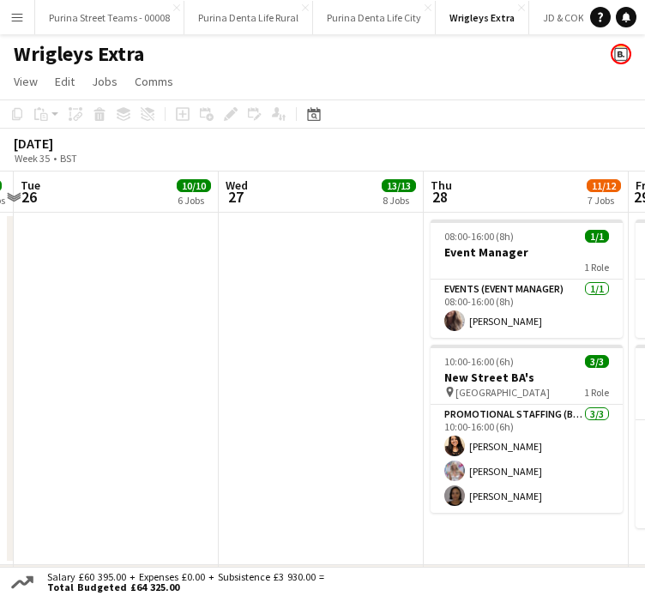
click at [339, 353] on app-date-cell at bounding box center [321, 389] width 205 height 353
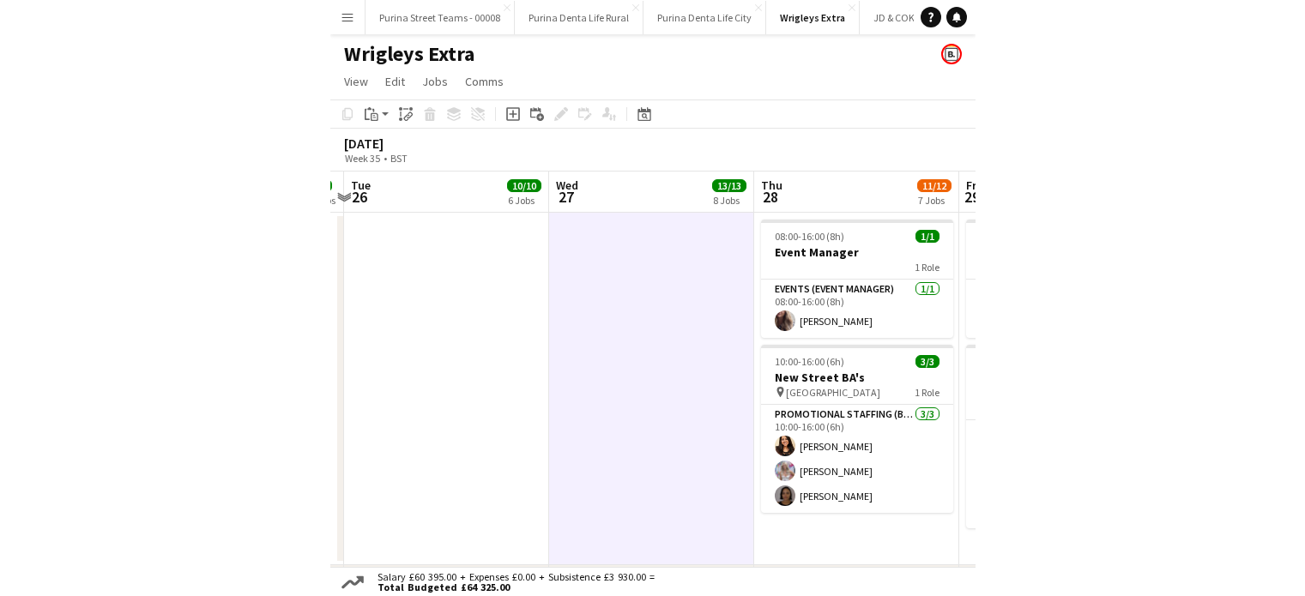
scroll to position [0, 601]
